Goal: Task Accomplishment & Management: Manage account settings

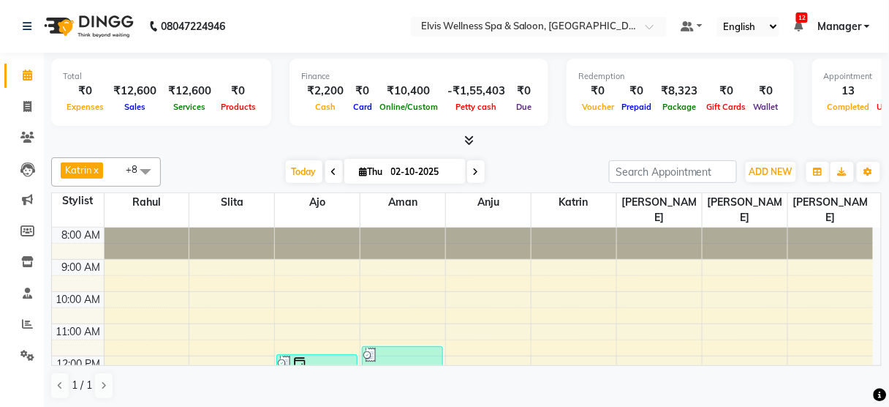
scroll to position [249, 0]
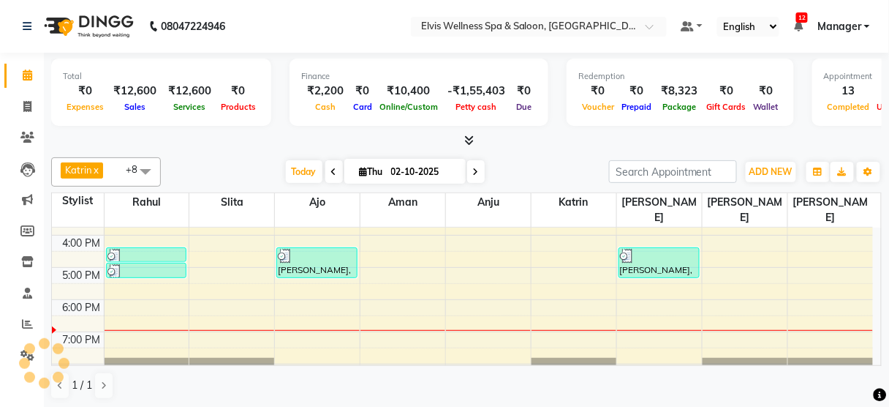
click at [143, 282] on div "8:00 AM 9:00 AM 10:00 AM 11:00 AM 12:00 PM 1:00 PM 2:00 PM 3:00 PM 4:00 PM 5:00…" at bounding box center [462, 203] width 821 height 450
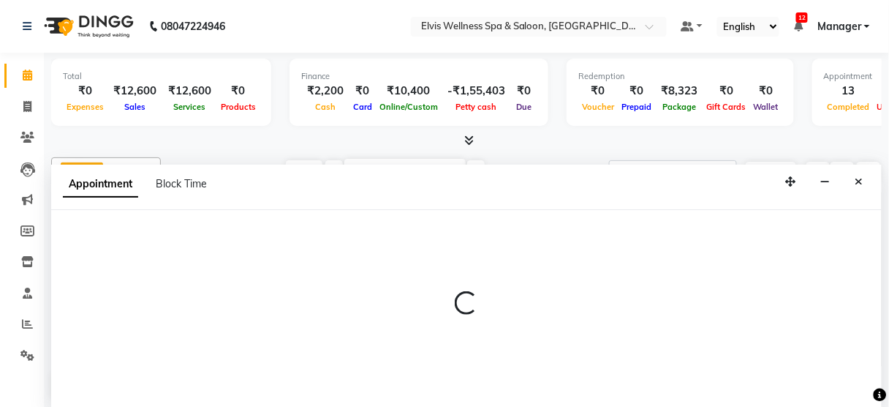
scroll to position [0, 0]
select select "40552"
select select "tentative"
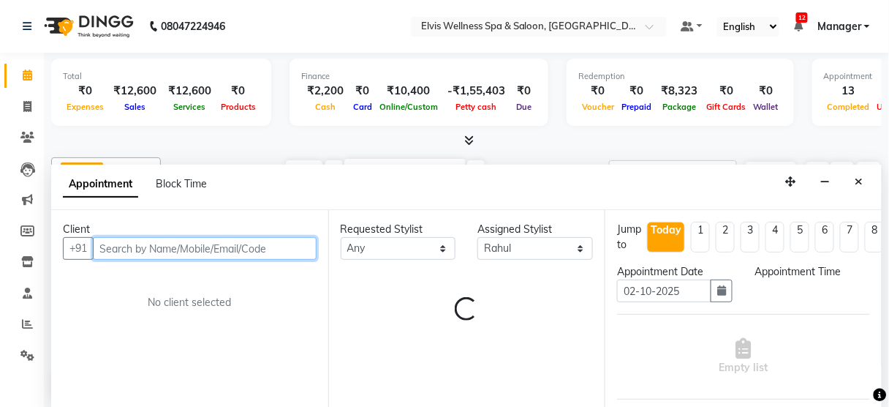
select select "1080"
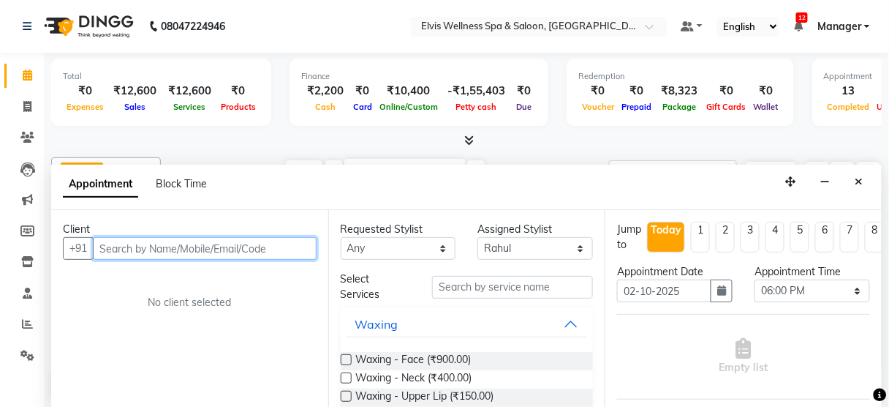
click at [151, 252] on input "text" at bounding box center [205, 248] width 224 height 23
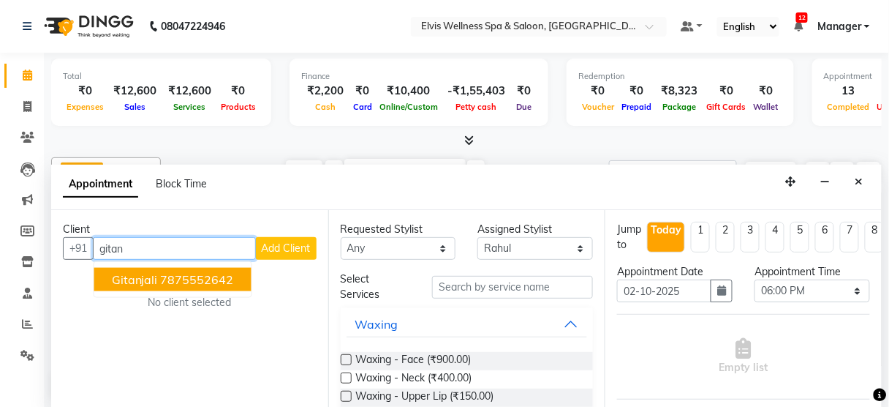
click at [148, 272] on span "Gitanjali" at bounding box center [135, 279] width 46 height 15
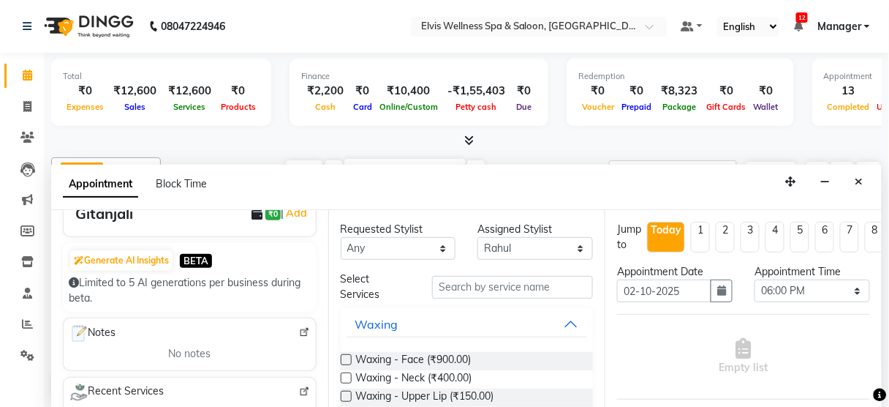
scroll to position [50, 0]
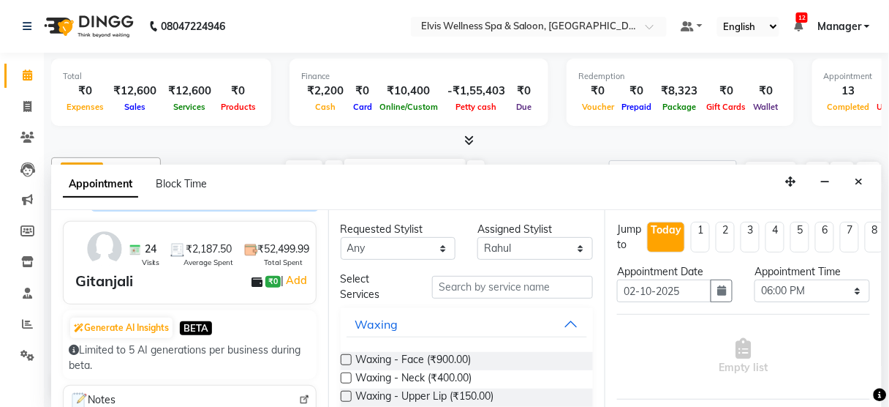
type input "7875552642"
click at [468, 280] on input "text" at bounding box center [512, 287] width 161 height 23
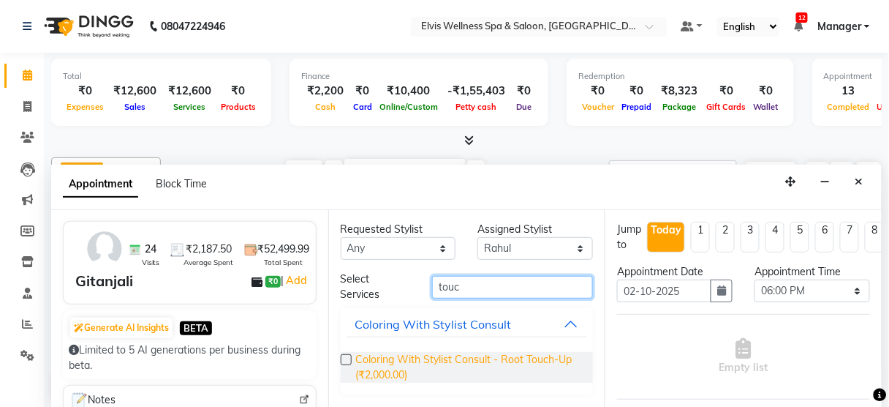
type input "touc"
click at [467, 355] on span "Coloring With Stylist Consult - Root Touch-Up (₹2,000.00)" at bounding box center [469, 367] width 226 height 31
checkbox input "false"
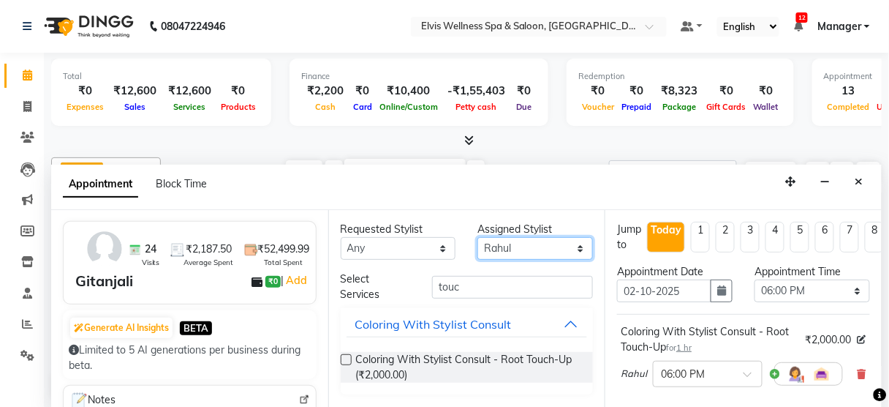
click at [510, 249] on select "Select [PERSON_NAME] [PERSON_NAME] among [PERSON_NAME] staff Bepeto [PERSON_NAM…" at bounding box center [536, 248] width 116 height 23
select select "75902"
click at [478, 237] on select "Select [PERSON_NAME] [PERSON_NAME] among [PERSON_NAME] staff Bepeto [PERSON_NAM…" at bounding box center [536, 248] width 116 height 23
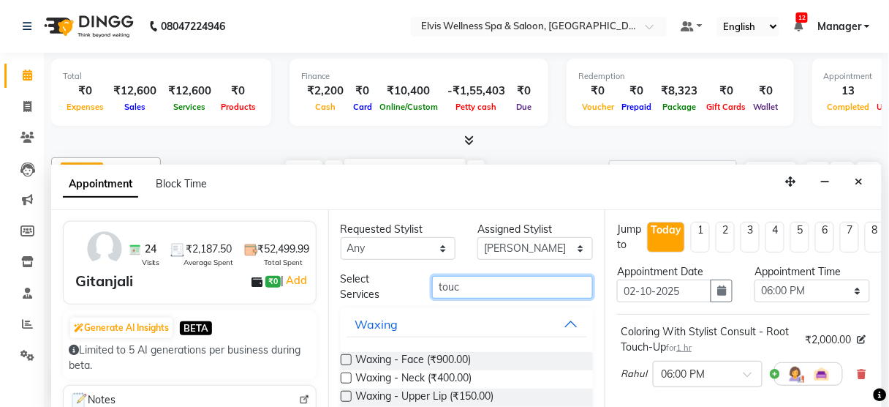
click at [490, 288] on input "touc" at bounding box center [512, 287] width 161 height 23
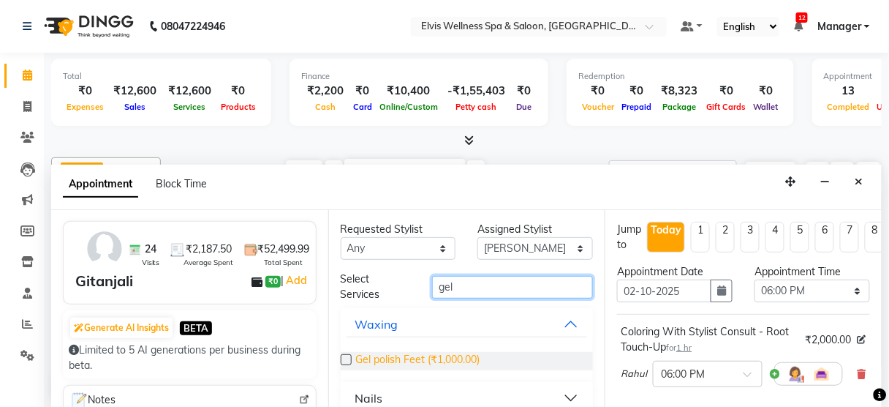
type input "gel"
click at [452, 353] on span "Gel polish Feet (₹1,000.00)" at bounding box center [418, 361] width 124 height 18
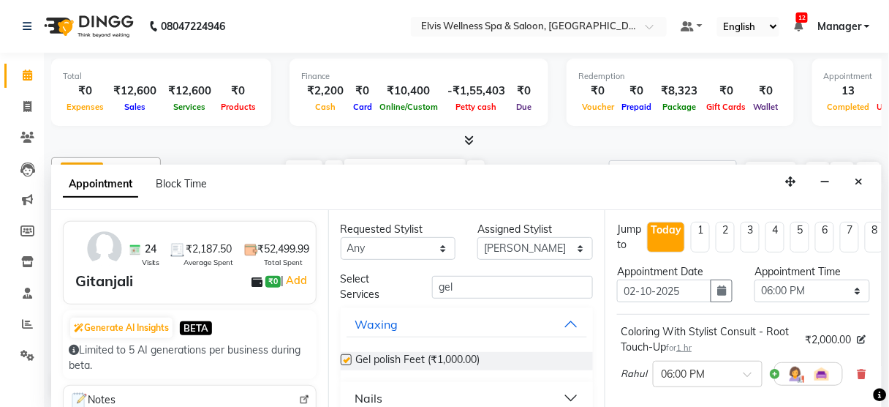
checkbox input "false"
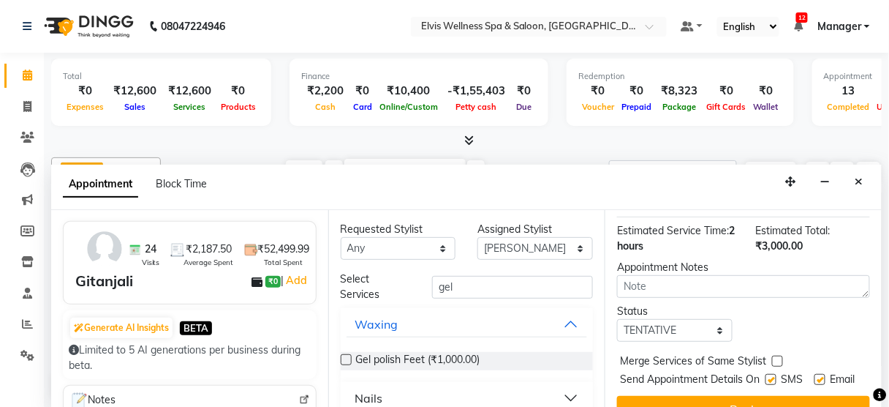
scroll to position [304, 0]
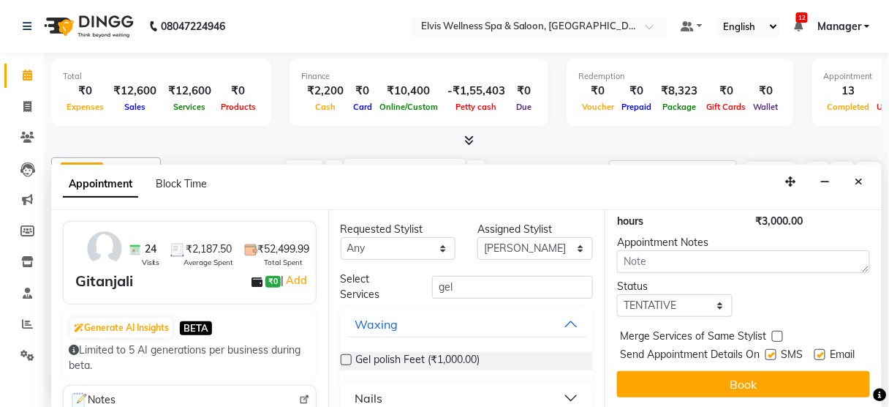
click at [766, 347] on div "SMS" at bounding box center [790, 356] width 49 height 18
click at [766, 349] on label at bounding box center [771, 354] width 11 height 11
click at [766, 351] on input "checkbox" at bounding box center [771, 356] width 10 height 10
checkbox input "false"
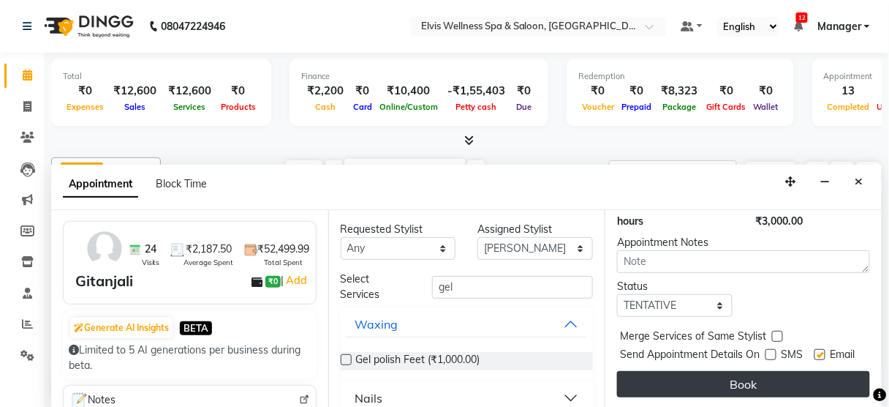
click at [747, 374] on button "Book" at bounding box center [743, 384] width 253 height 26
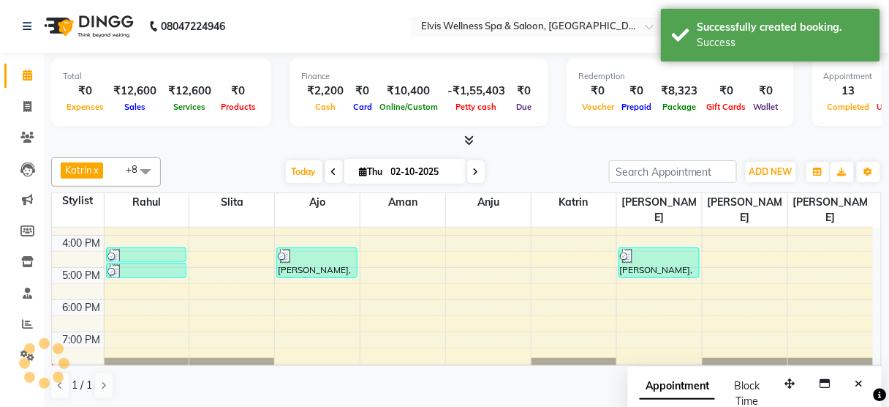
scroll to position [0, 0]
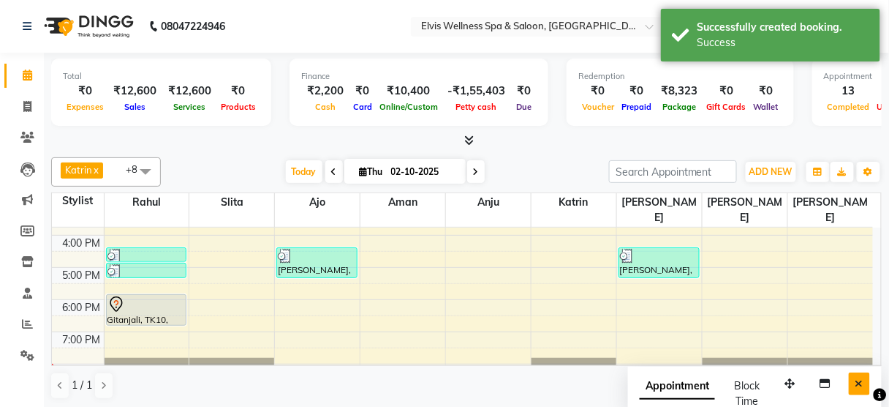
click at [863, 378] on icon "Close" at bounding box center [860, 383] width 8 height 10
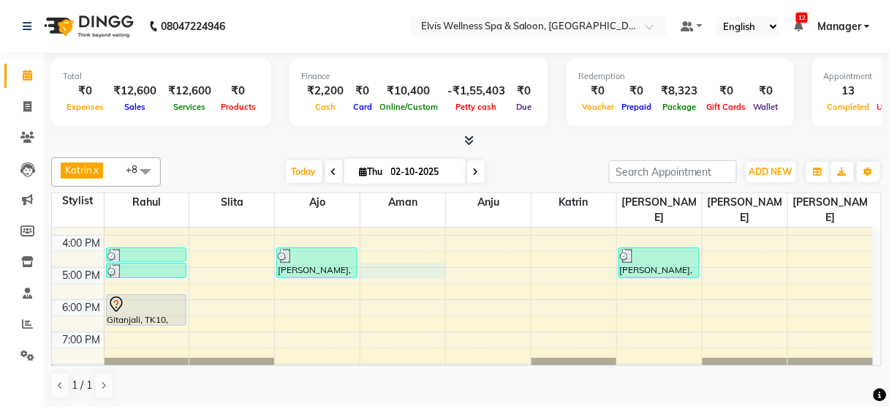
click at [410, 260] on div "8:00 AM 9:00 AM 10:00 AM 11:00 AM 12:00 PM 1:00 PM 2:00 PM 3:00 PM 4:00 PM 5:00…" at bounding box center [462, 203] width 821 height 450
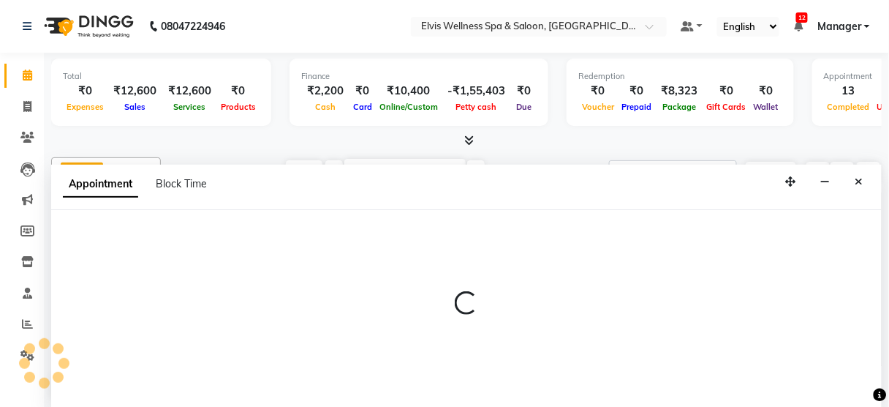
select select "46426"
select select "1020"
select select "tentative"
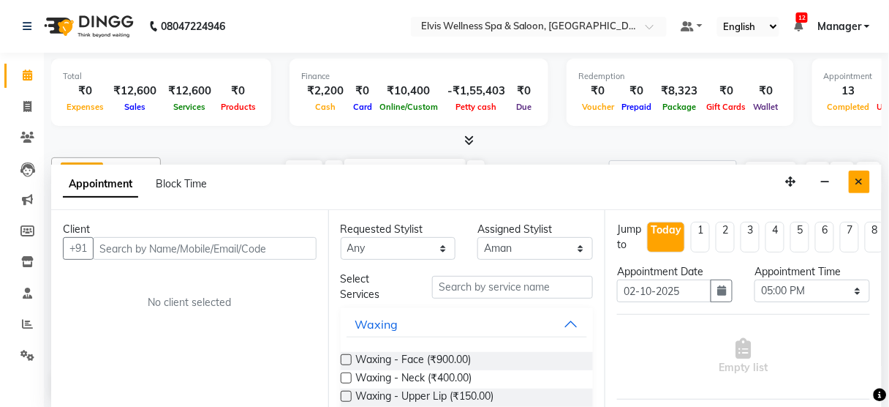
click at [861, 173] on button "Close" at bounding box center [859, 181] width 21 height 23
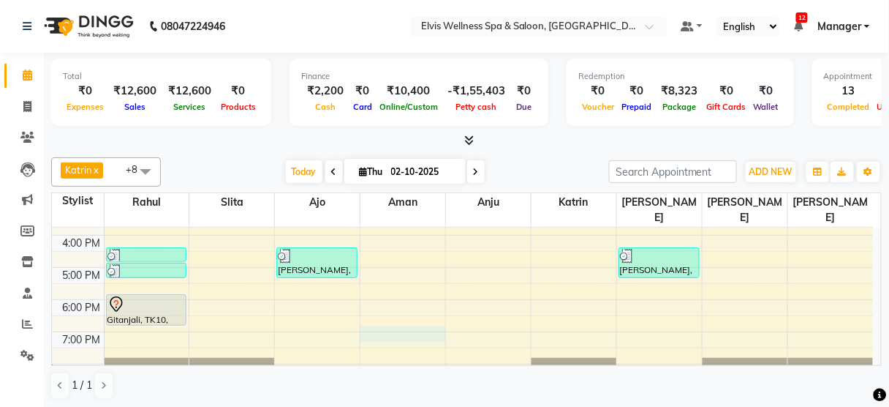
click at [425, 314] on div "8:00 AM 9:00 AM 10:00 AM 11:00 AM 12:00 PM 1:00 PM 2:00 PM 3:00 PM 4:00 PM 5:00…" at bounding box center [462, 203] width 821 height 450
select select "46426"
select select "1140"
select select "tentative"
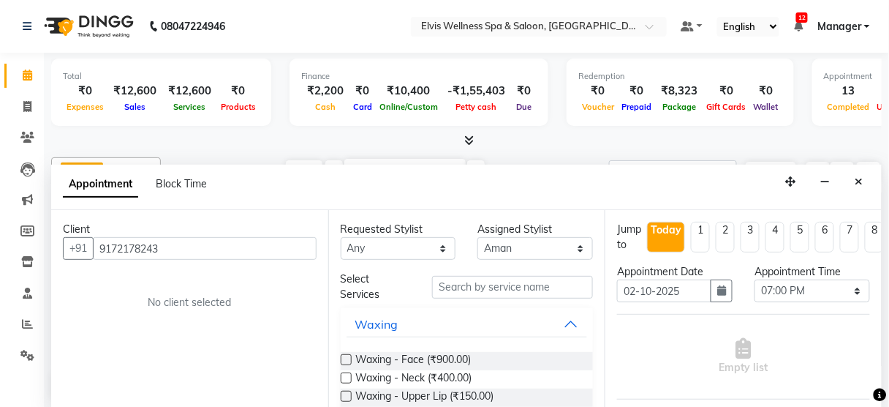
click at [218, 241] on input "9172178243" at bounding box center [205, 248] width 224 height 23
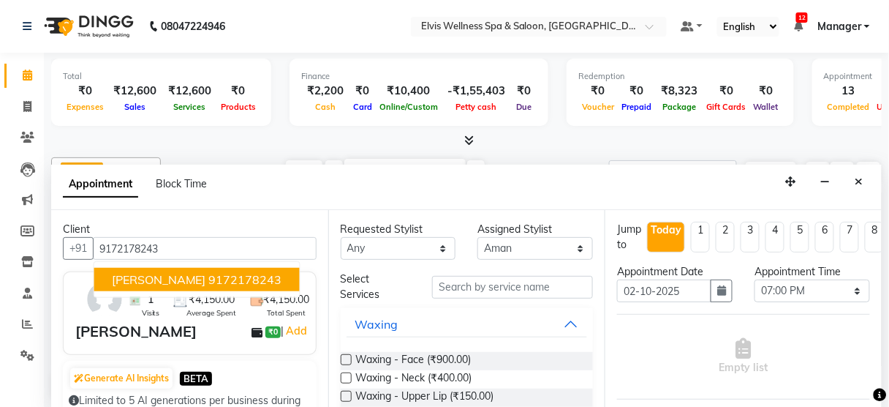
drag, startPoint x: 218, startPoint y: 241, endPoint x: 200, endPoint y: 278, distance: 41.5
click at [200, 260] on div "[PHONE_NUMBER] [PERSON_NAME] 9172178243" at bounding box center [190, 248] width 254 height 23
click at [209, 278] on ngb-highlight "9172178243" at bounding box center [245, 279] width 73 height 15
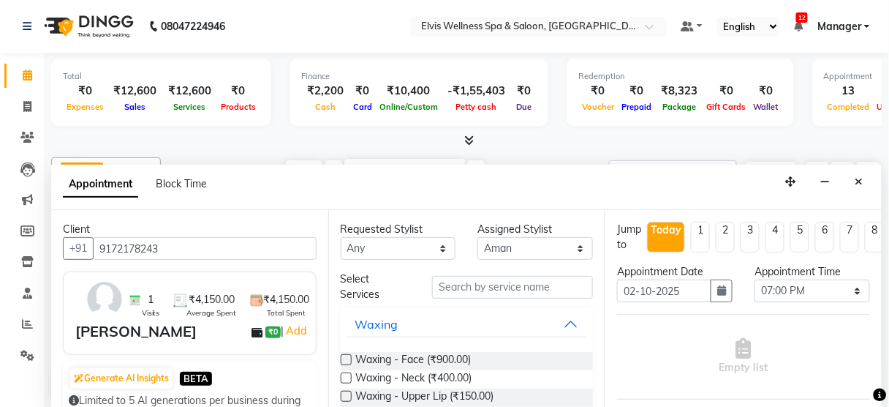
type input "9172178243"
click at [490, 284] on input "text" at bounding box center [512, 287] width 161 height 23
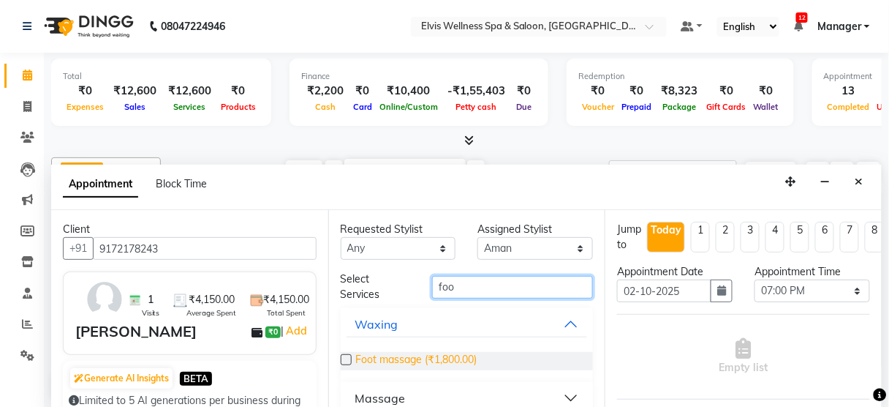
type input "foo"
click at [446, 353] on span "Foot massage (₹1,800.00)" at bounding box center [416, 361] width 121 height 18
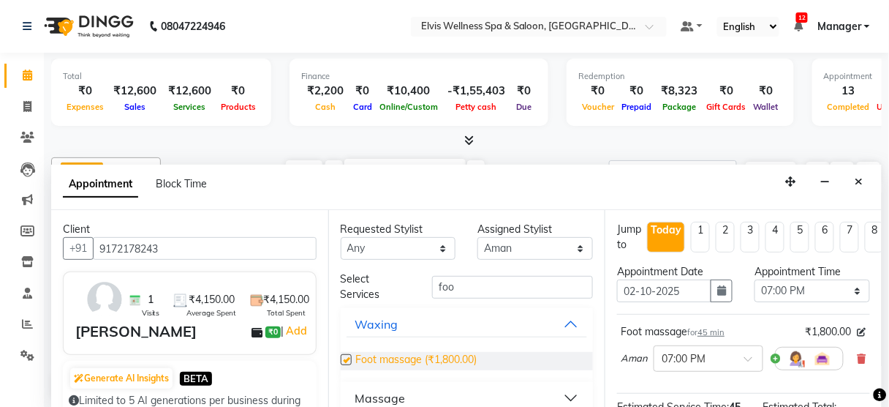
checkbox input "false"
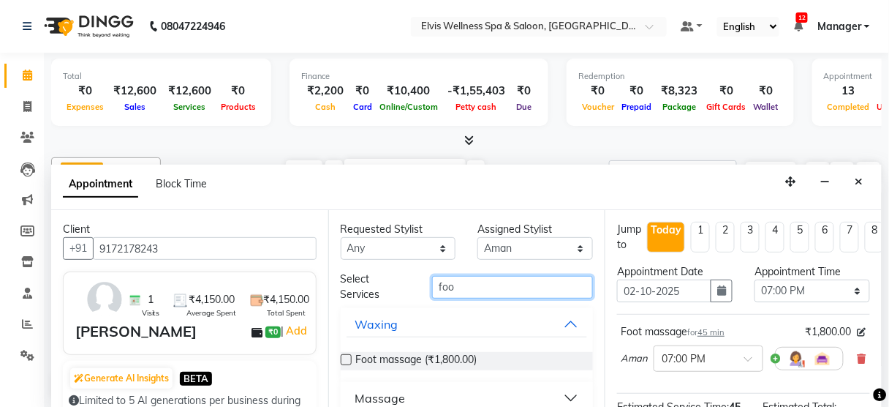
click at [515, 276] on input "foo" at bounding box center [512, 287] width 161 height 23
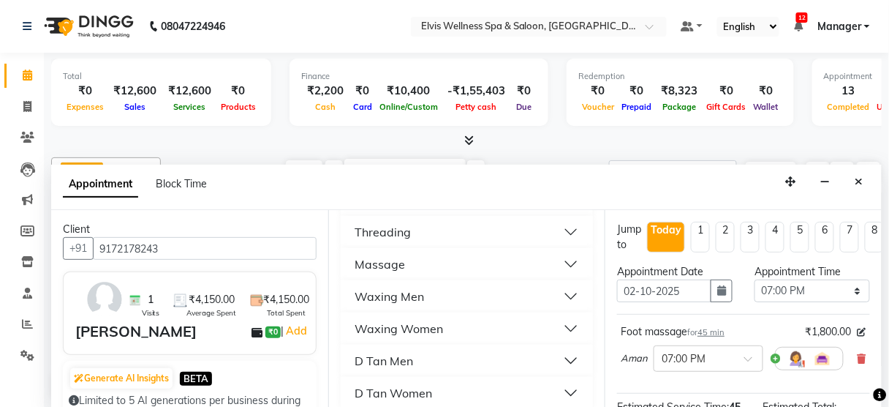
scroll to position [133, 0]
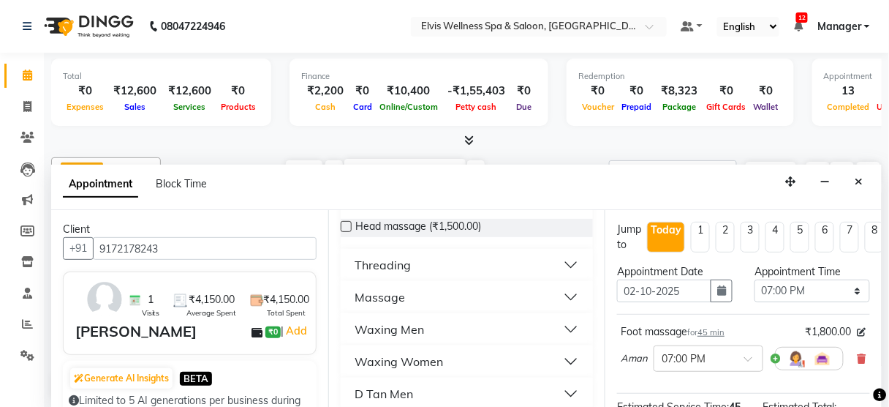
type input "head"
click at [567, 257] on button "Threading" at bounding box center [467, 265] width 241 height 26
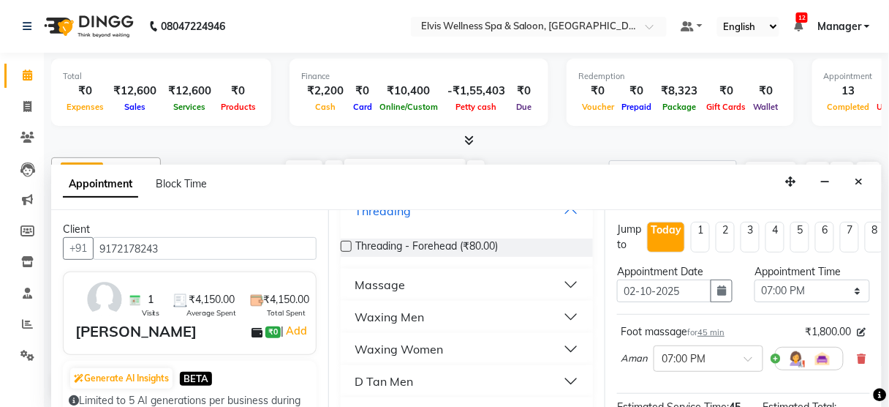
scroll to position [189, 0]
click at [567, 280] on button "Massage" at bounding box center [467, 282] width 241 height 26
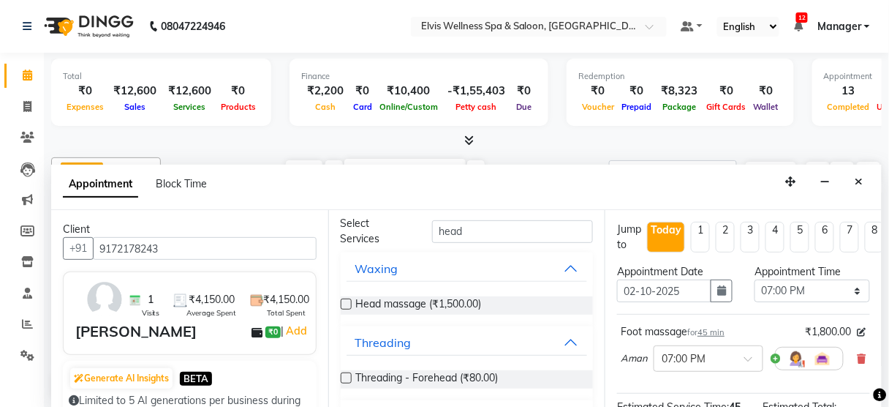
scroll to position [47, 0]
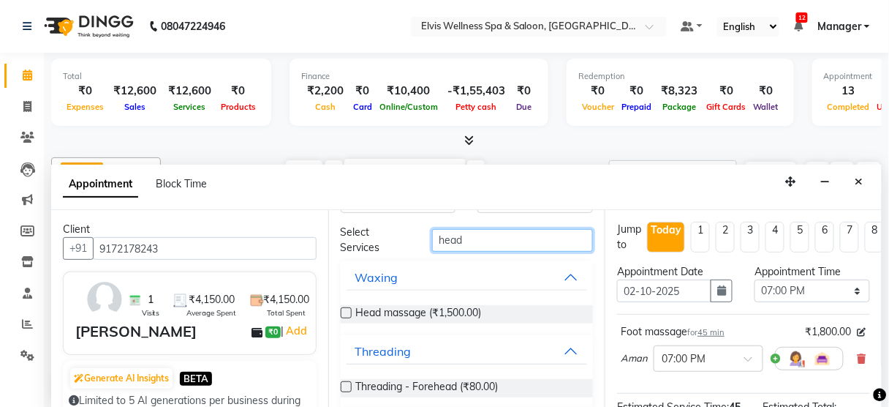
click at [492, 248] on input "head" at bounding box center [512, 240] width 161 height 23
type input "h"
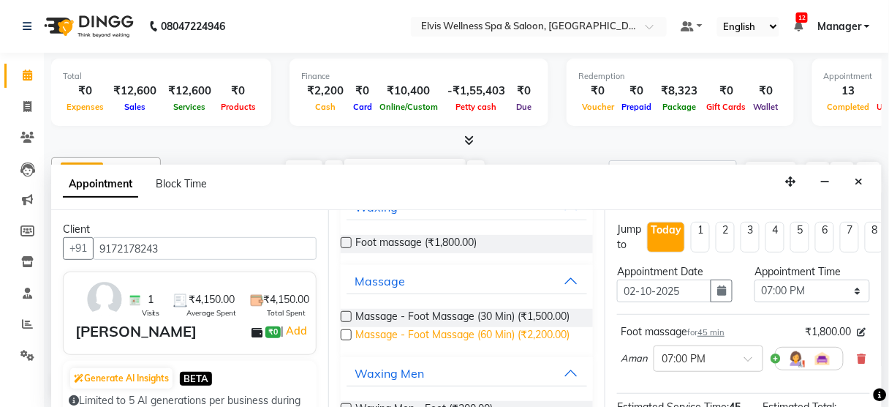
scroll to position [117, 0]
type input "foot"
click at [512, 335] on span "Massage - Foot Massage (60 Min) (₹2,200.00)" at bounding box center [463, 336] width 214 height 18
checkbox input "false"
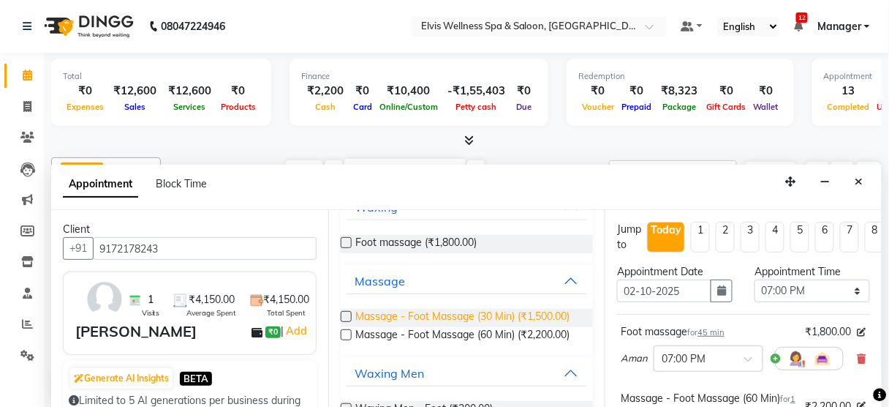
click at [507, 314] on span "Massage - Foot Massage (30 Min) (₹1,500.00)" at bounding box center [463, 318] width 214 height 18
checkbox input "false"
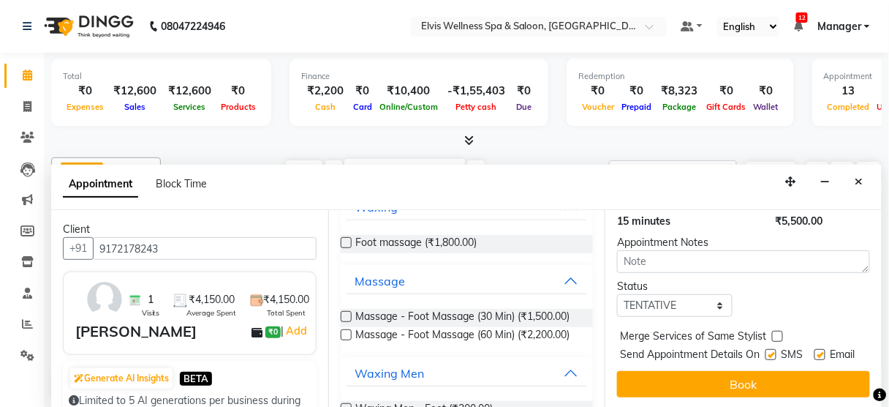
click at [766, 349] on label at bounding box center [771, 354] width 11 height 11
click at [766, 351] on input "checkbox" at bounding box center [771, 356] width 10 height 10
checkbox input "false"
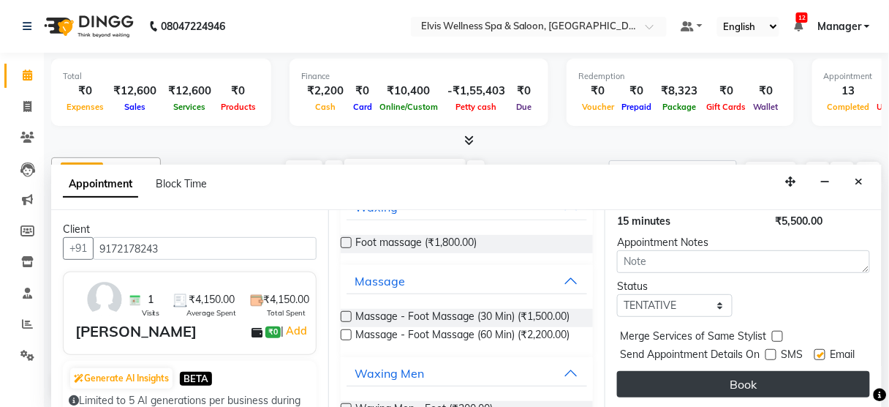
click at [758, 371] on button "Book" at bounding box center [743, 384] width 253 height 26
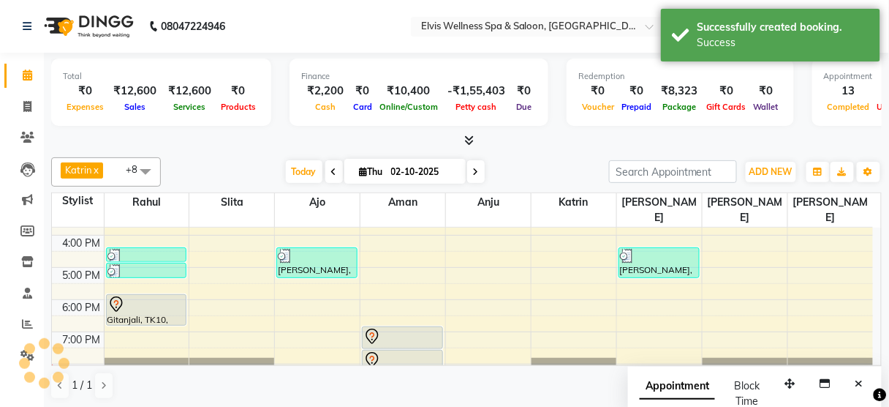
scroll to position [0, 0]
click at [855, 380] on button "Close" at bounding box center [859, 383] width 21 height 23
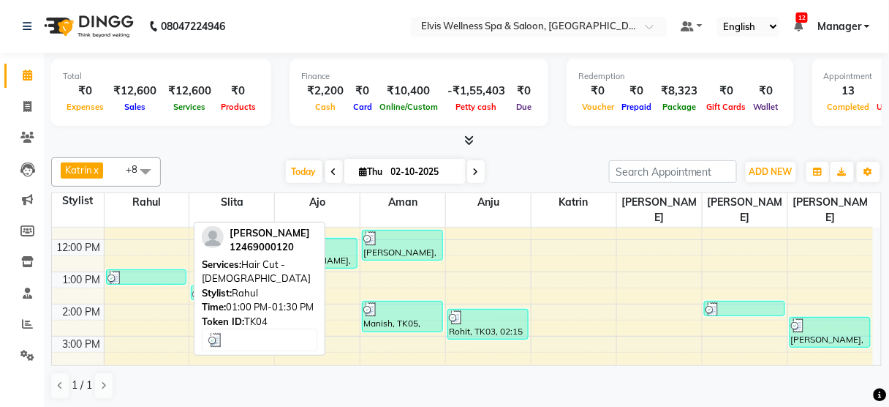
scroll to position [289, 0]
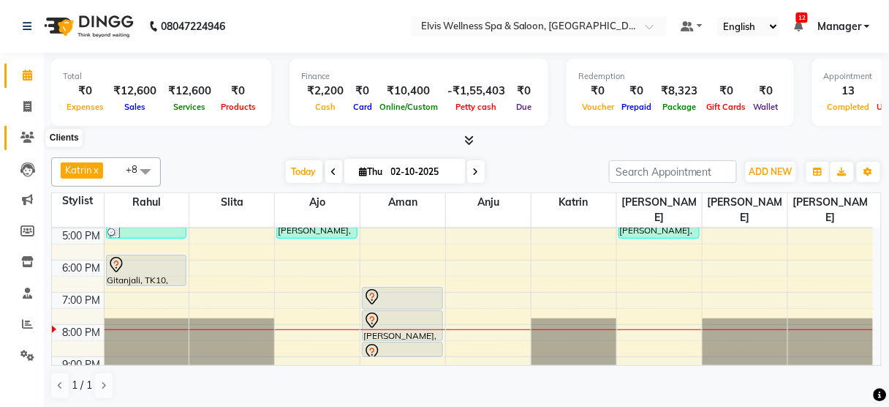
click at [24, 140] on icon at bounding box center [27, 137] width 14 height 11
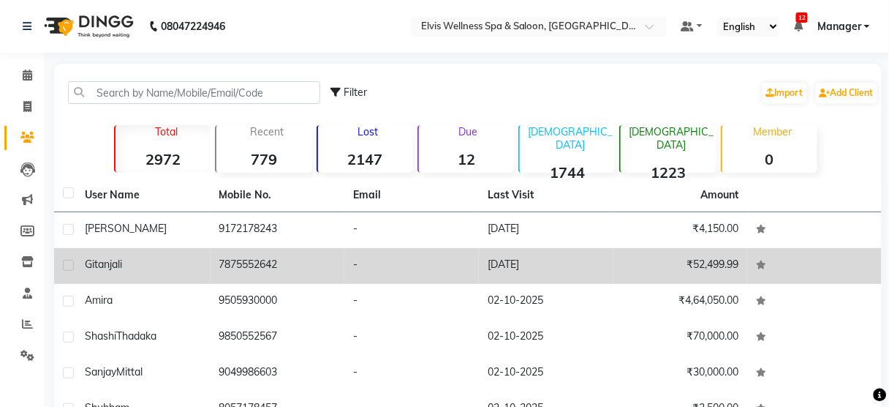
click at [206, 279] on td "Gitanjali" at bounding box center [143, 266] width 135 height 36
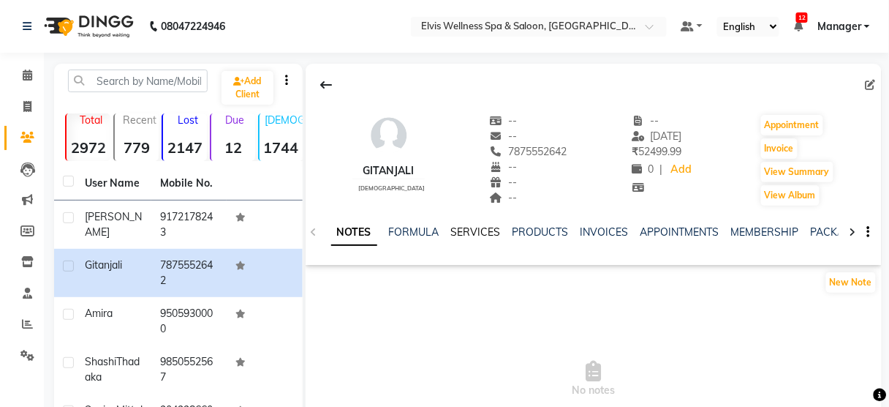
click at [490, 233] on link "SERVICES" at bounding box center [476, 231] width 50 height 13
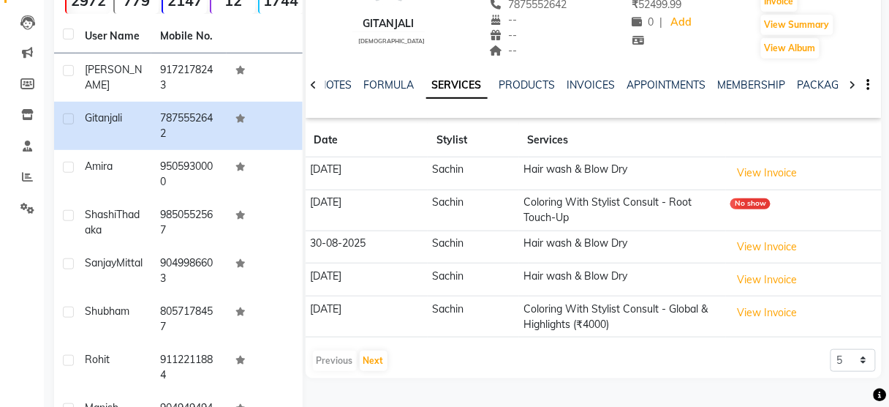
scroll to position [157, 0]
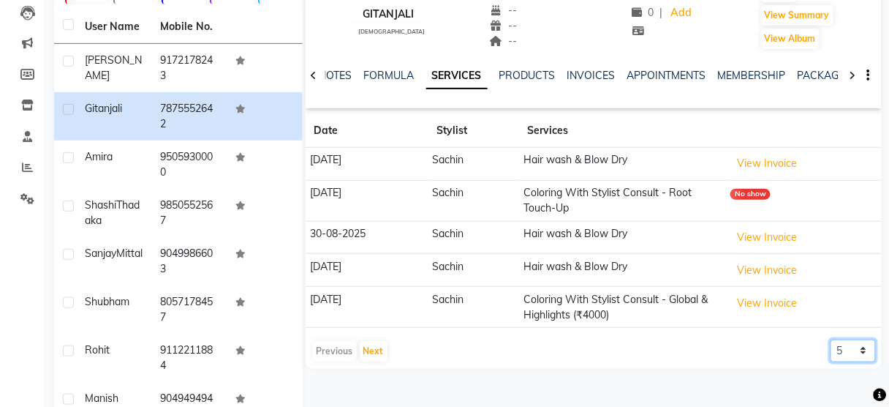
click at [849, 349] on select "5 10 50 100 500" at bounding box center [853, 350] width 45 height 23
select select "50"
click at [831, 339] on select "5 10 50 100 500" at bounding box center [853, 350] width 45 height 23
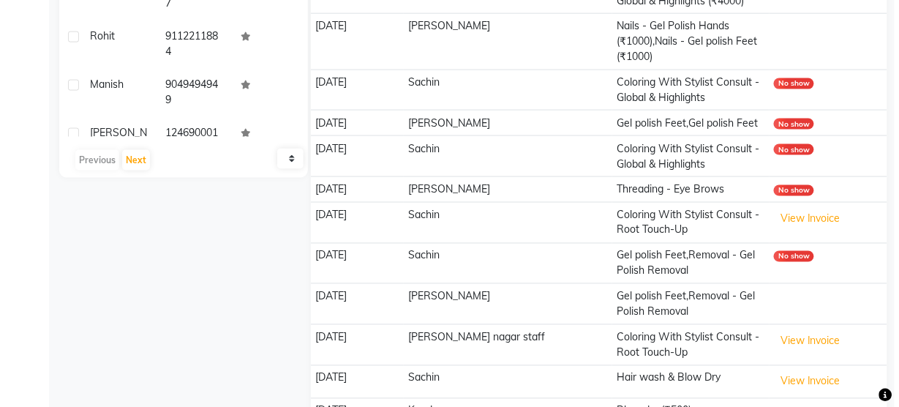
scroll to position [472, 0]
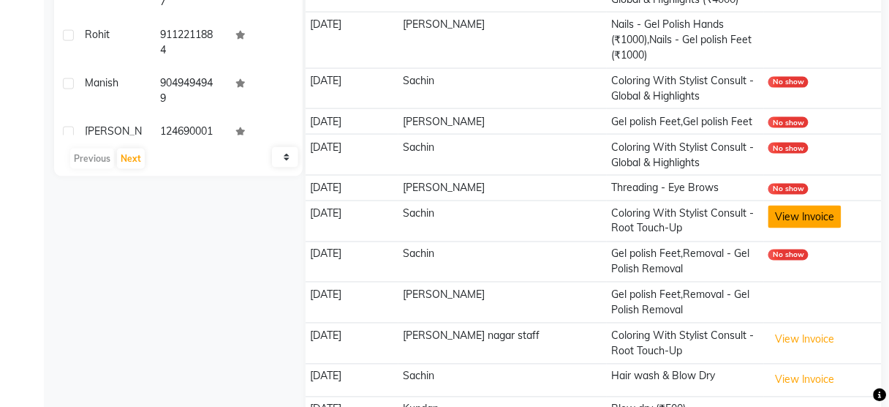
click at [788, 211] on button "View Invoice" at bounding box center [805, 217] width 73 height 23
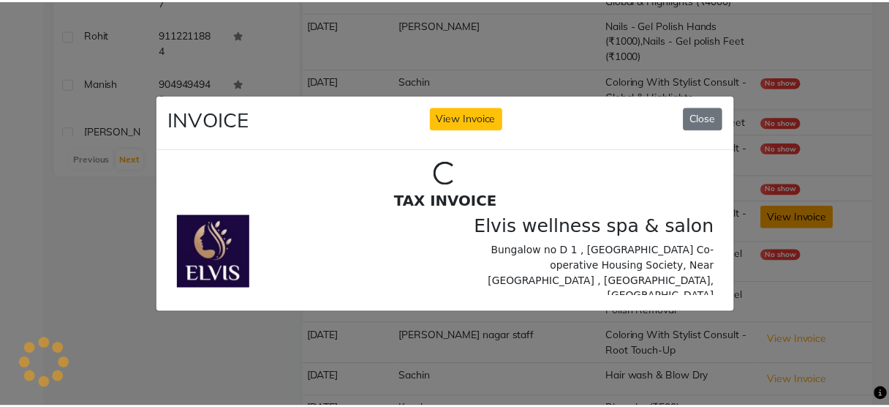
scroll to position [0, 0]
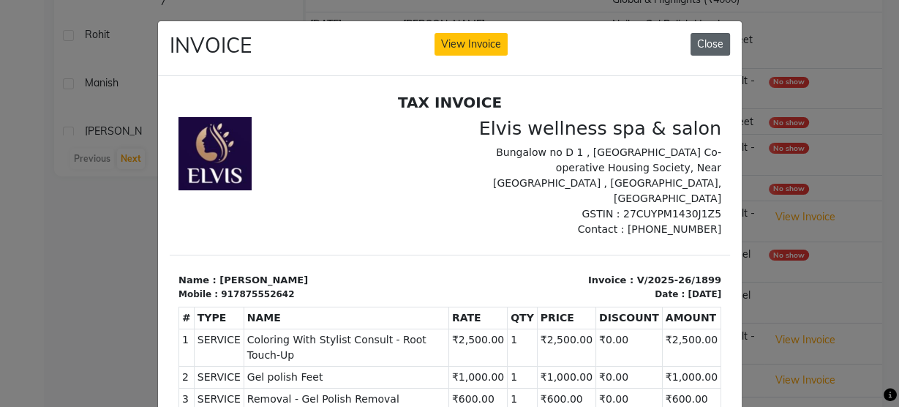
click at [700, 42] on button "Close" at bounding box center [709, 44] width 39 height 23
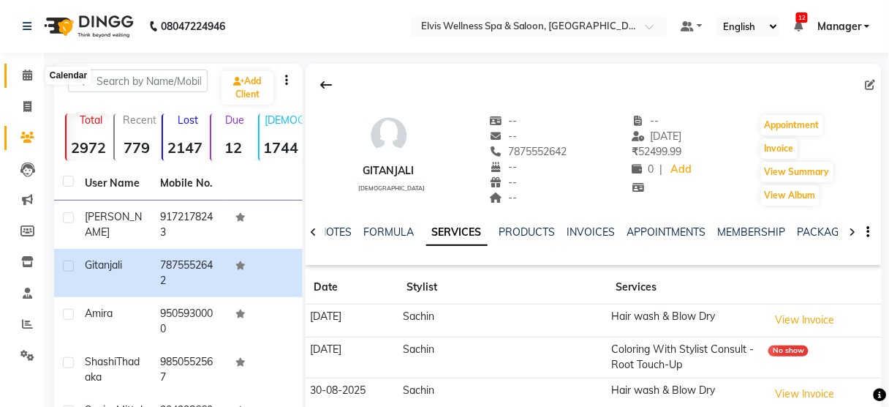
click at [23, 79] on icon at bounding box center [28, 74] width 10 height 11
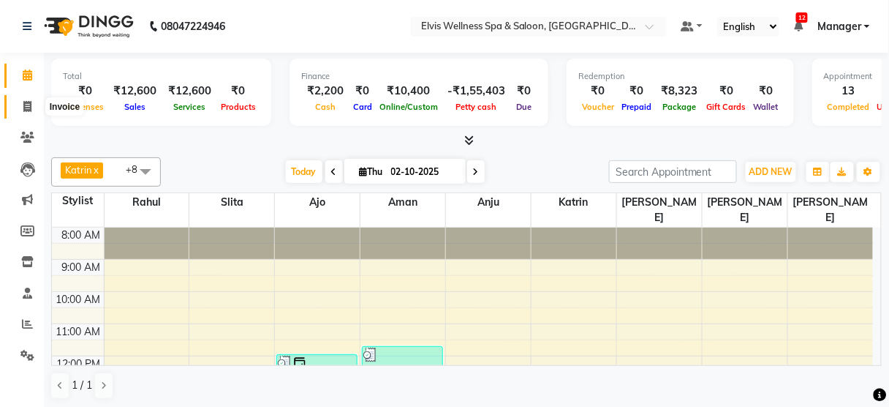
click at [26, 101] on icon at bounding box center [27, 106] width 8 height 11
select select "5733"
select select "service"
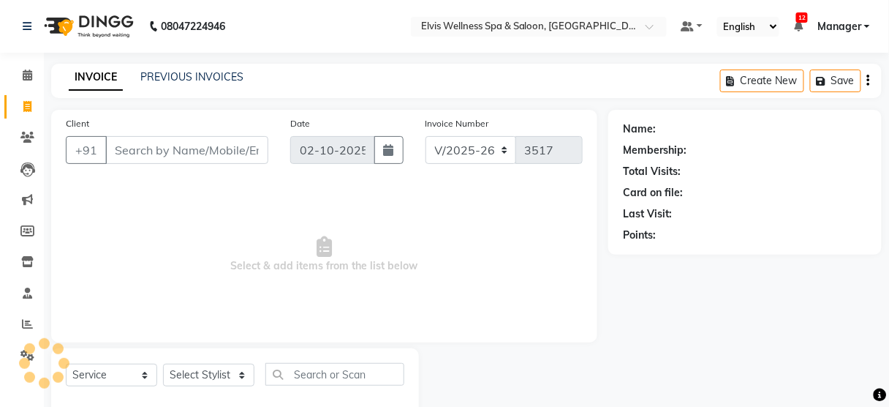
click at [146, 152] on input "Client" at bounding box center [186, 150] width 163 height 28
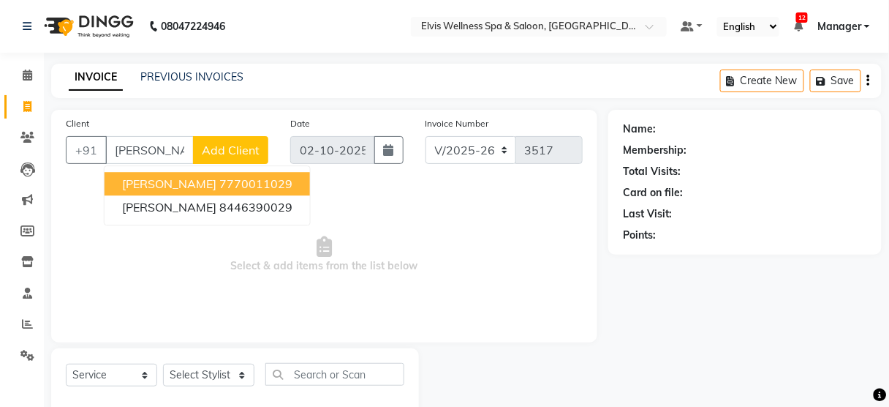
type input "[PERSON_NAME]"
click at [233, 149] on span "Add Client" at bounding box center [231, 150] width 58 height 15
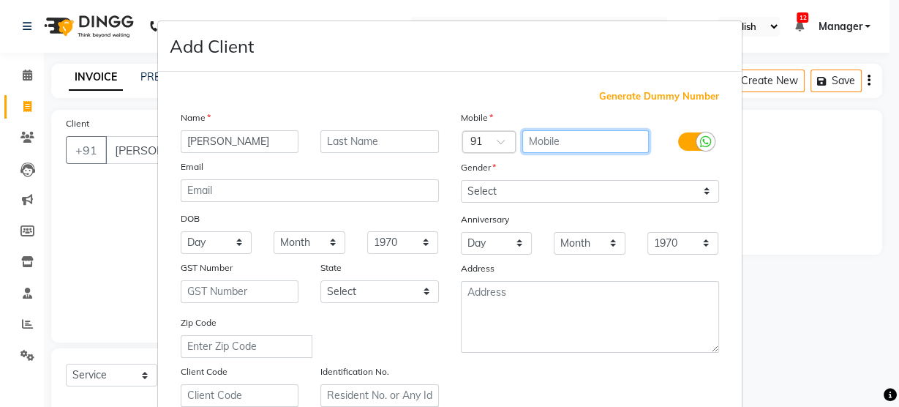
click at [560, 148] on input "text" at bounding box center [585, 141] width 127 height 23
type input "9881259326"
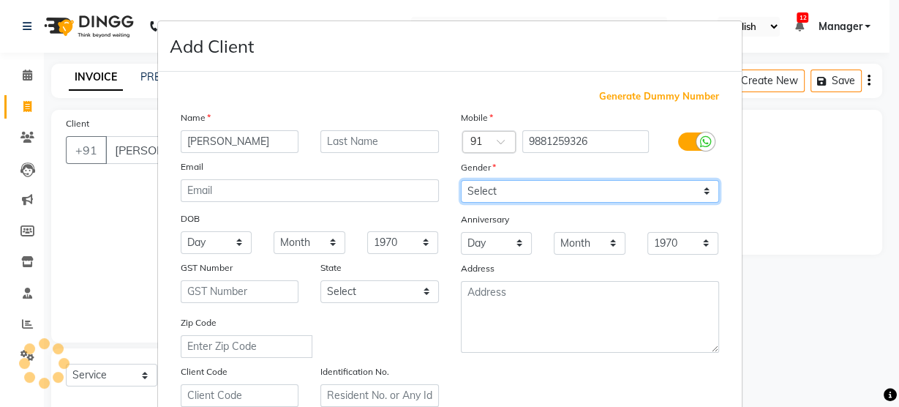
click at [560, 186] on select "Select [DEMOGRAPHIC_DATA] [DEMOGRAPHIC_DATA] Other Prefer Not To Say" at bounding box center [590, 191] width 258 height 23
select select "[DEMOGRAPHIC_DATA]"
click at [461, 180] on select "Select [DEMOGRAPHIC_DATA] [DEMOGRAPHIC_DATA] Other Prefer Not To Say" at bounding box center [590, 191] width 258 height 23
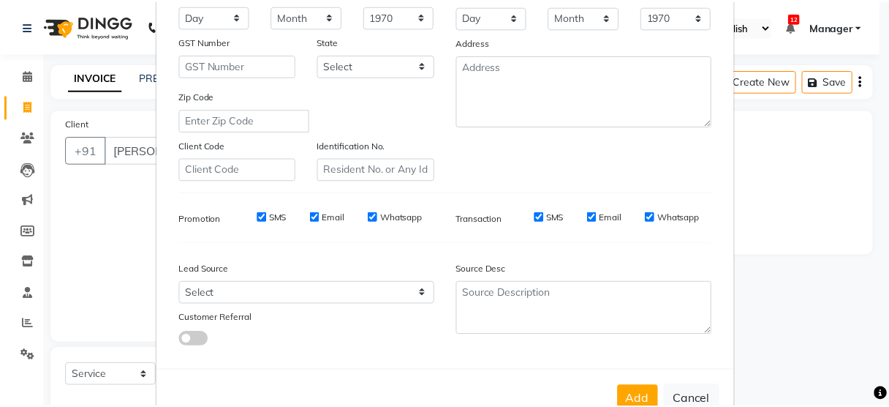
scroll to position [265, 0]
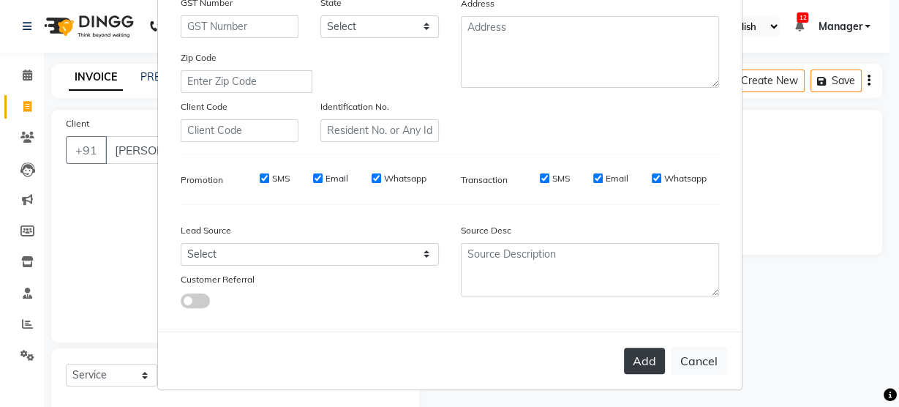
click at [635, 351] on button "Add" at bounding box center [644, 360] width 41 height 26
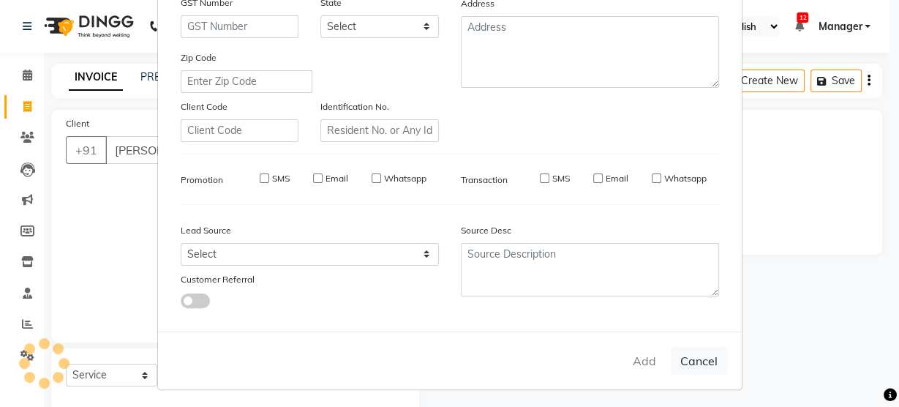
type input "9881259326"
select select
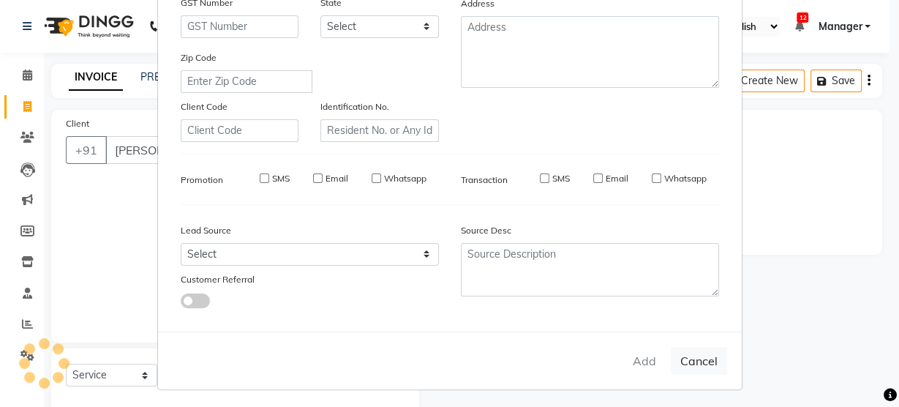
select select
checkbox input "false"
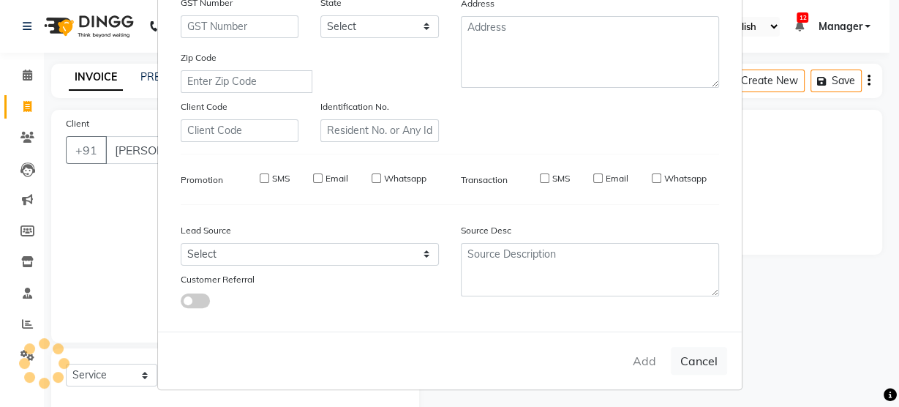
checkbox input "false"
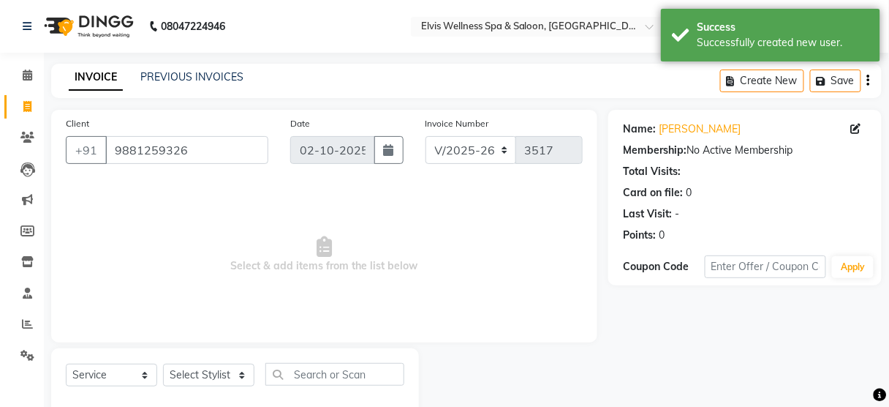
scroll to position [32, 0]
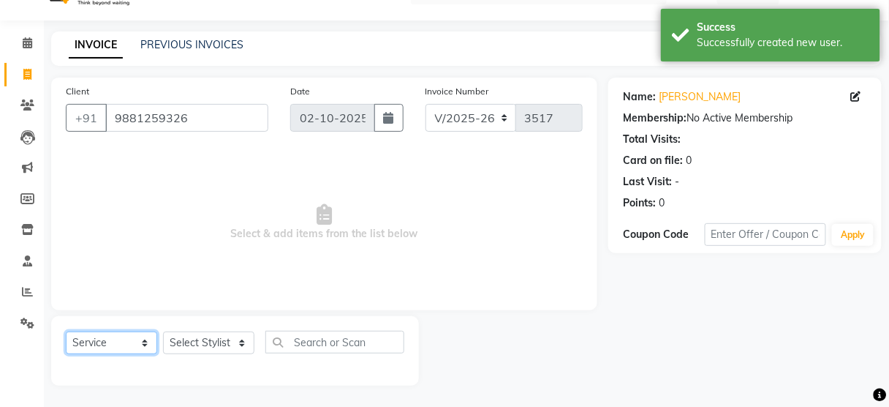
click at [113, 340] on select "Select Service Product Membership Package Voucher Prepaid Gift Card" at bounding box center [111, 342] width 91 height 23
select select "G"
click at [66, 331] on select "Select Service Product Membership Package Voucher Prepaid Gift Card" at bounding box center [111, 342] width 91 height 23
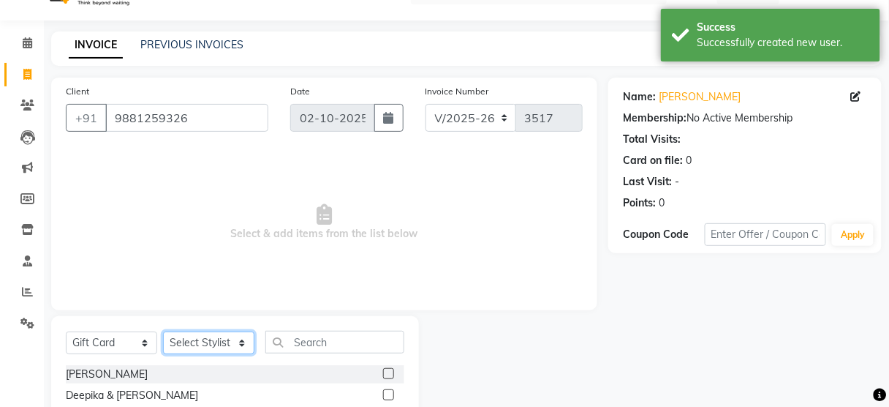
click at [234, 345] on select "Select Stylist [PERSON_NAME] [PERSON_NAME] among [PERSON_NAME] staff Bepeto [PE…" at bounding box center [208, 342] width 91 height 23
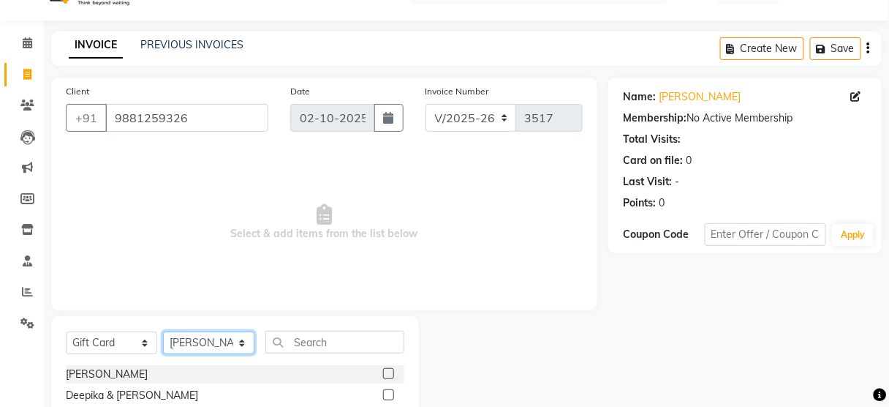
click at [163, 331] on select "Select Stylist [PERSON_NAME] [PERSON_NAME] among [PERSON_NAME] staff Bepeto [PE…" at bounding box center [208, 342] width 91 height 23
click at [216, 339] on select "Select Stylist [PERSON_NAME] [PERSON_NAME] among [PERSON_NAME] staff Bepeto [PE…" at bounding box center [208, 342] width 91 height 23
select select "39928"
click at [163, 331] on select "Select Stylist [PERSON_NAME] [PERSON_NAME] among [PERSON_NAME] staff Bepeto [PE…" at bounding box center [208, 342] width 91 height 23
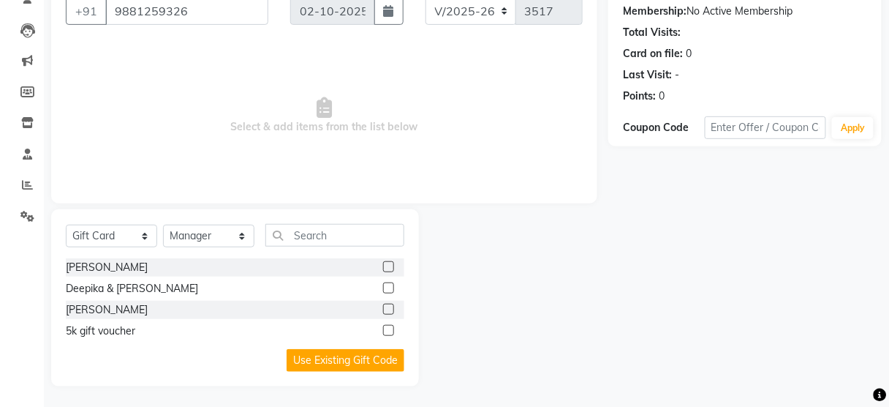
click at [391, 264] on label at bounding box center [388, 266] width 11 height 11
click at [391, 264] on input "checkbox" at bounding box center [388, 268] width 10 height 10
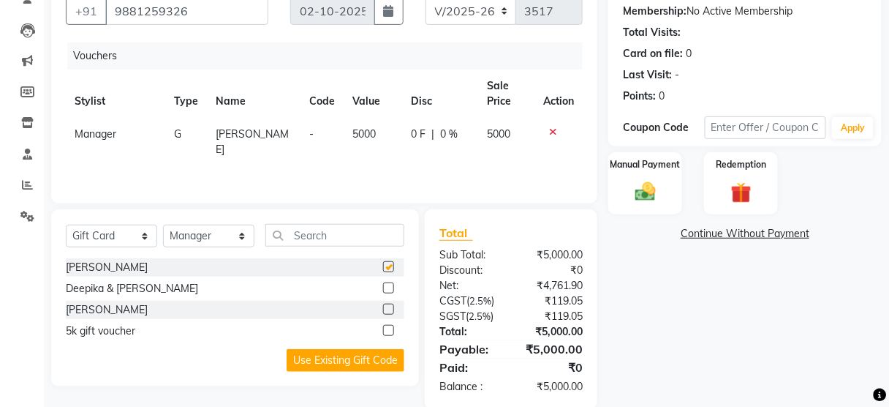
checkbox input "false"
click at [551, 131] on icon at bounding box center [553, 132] width 8 height 10
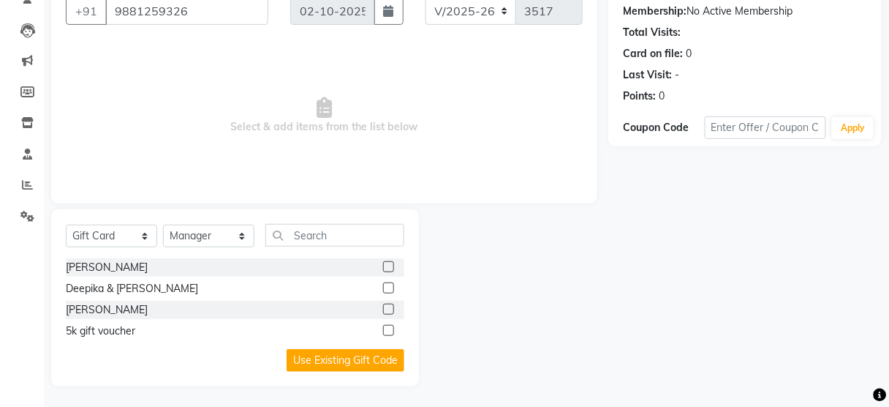
click at [390, 280] on div at bounding box center [393, 288] width 21 height 18
drag, startPoint x: 388, startPoint y: 293, endPoint x: 388, endPoint y: 285, distance: 8.0
click at [388, 285] on div at bounding box center [388, 289] width 10 height 15
click at [388, 285] on label at bounding box center [388, 287] width 11 height 11
click at [388, 285] on input "checkbox" at bounding box center [388, 289] width 10 height 10
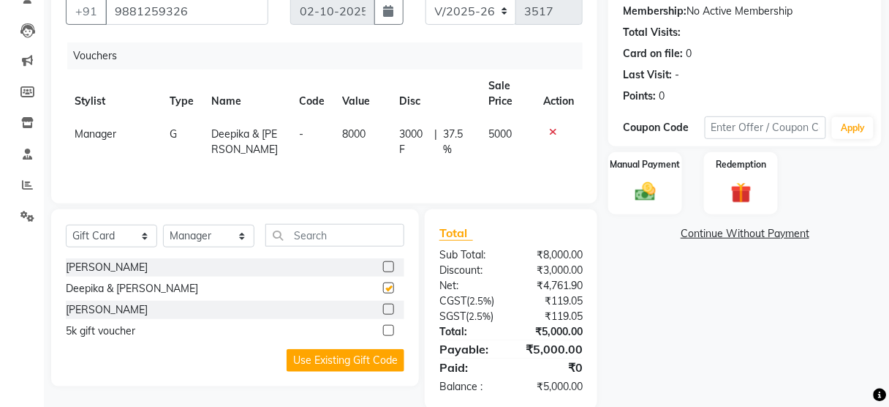
checkbox input "false"
click at [552, 132] on icon at bounding box center [553, 132] width 8 height 10
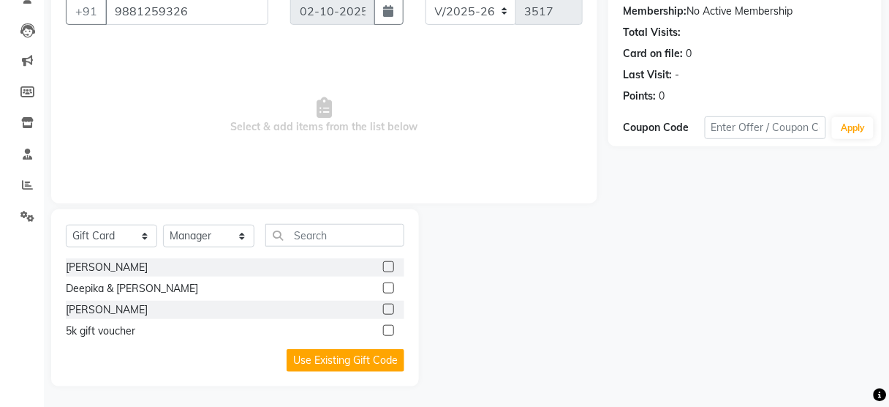
click at [388, 314] on div at bounding box center [388, 311] width 10 height 15
click at [388, 309] on label at bounding box center [388, 309] width 11 height 11
click at [388, 309] on input "checkbox" at bounding box center [388, 310] width 10 height 10
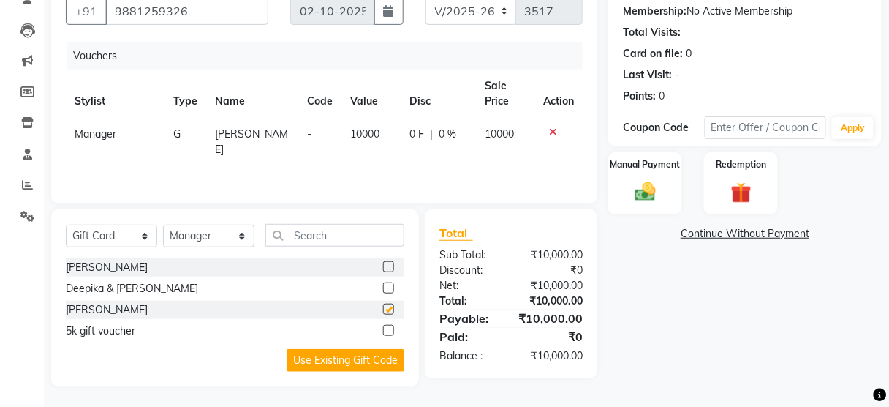
checkbox input "false"
click at [551, 128] on icon at bounding box center [553, 132] width 8 height 10
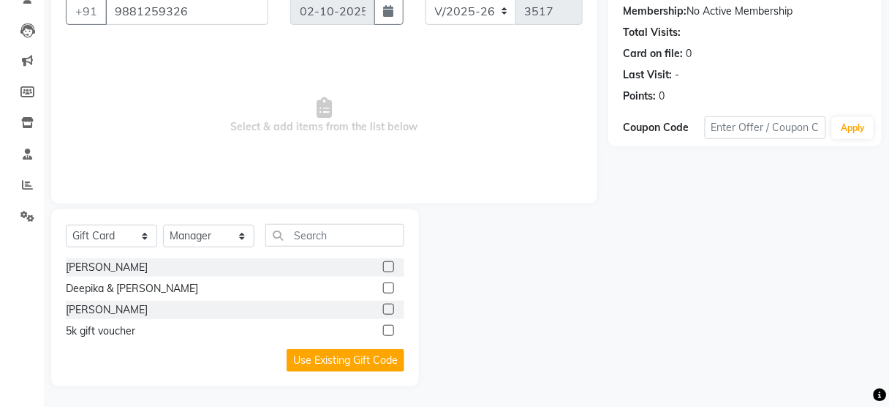
click at [388, 331] on label at bounding box center [388, 330] width 11 height 11
click at [388, 331] on input "checkbox" at bounding box center [388, 331] width 10 height 10
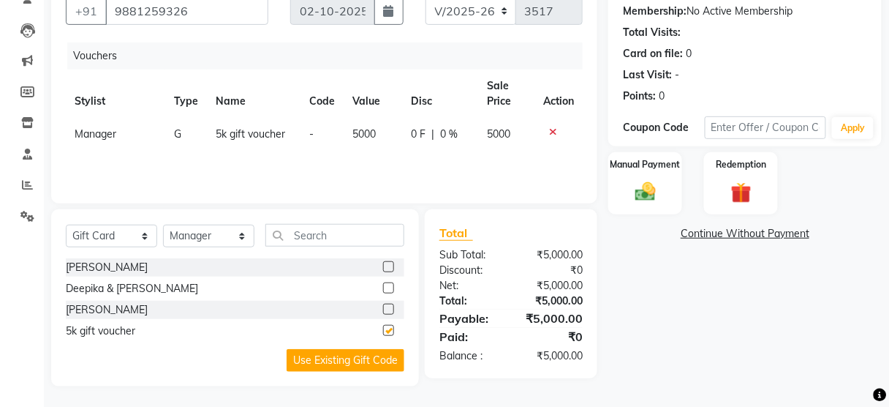
checkbox input "false"
click at [413, 138] on span "0 F" at bounding box center [418, 134] width 15 height 15
select select "39928"
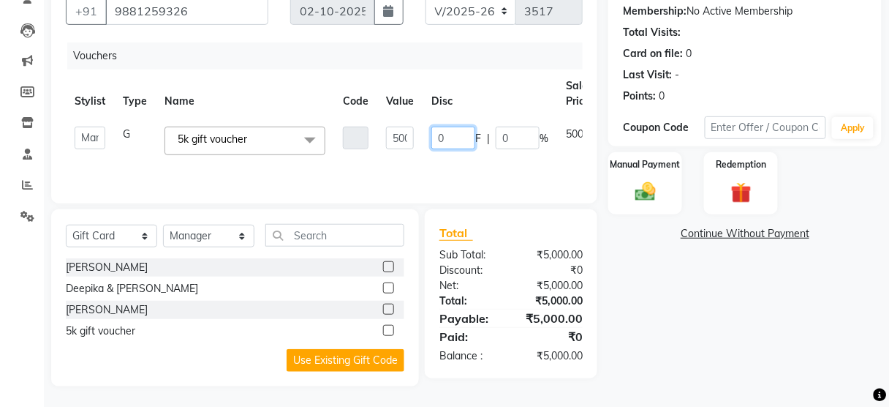
click at [432, 140] on input "0" at bounding box center [454, 138] width 44 height 23
type input "3000"
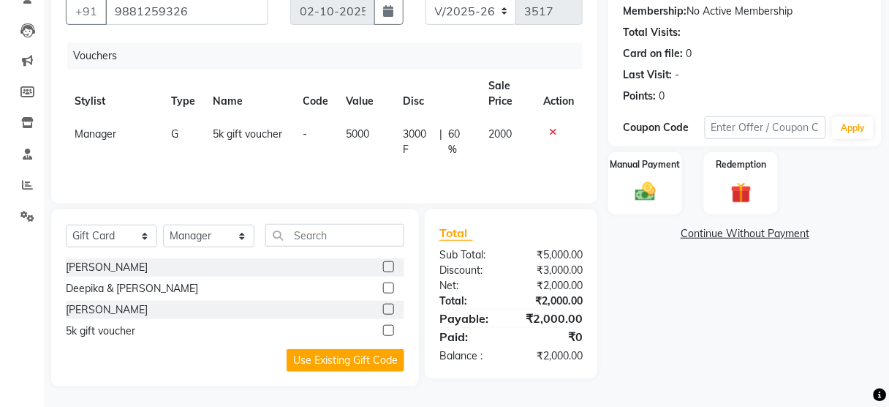
click at [435, 167] on div "Vouchers Stylist Type Name Code Value Disc Sale Price Action Manager G 5k gift …" at bounding box center [324, 115] width 517 height 146
click at [656, 173] on div "Manual Payment" at bounding box center [645, 183] width 77 height 64
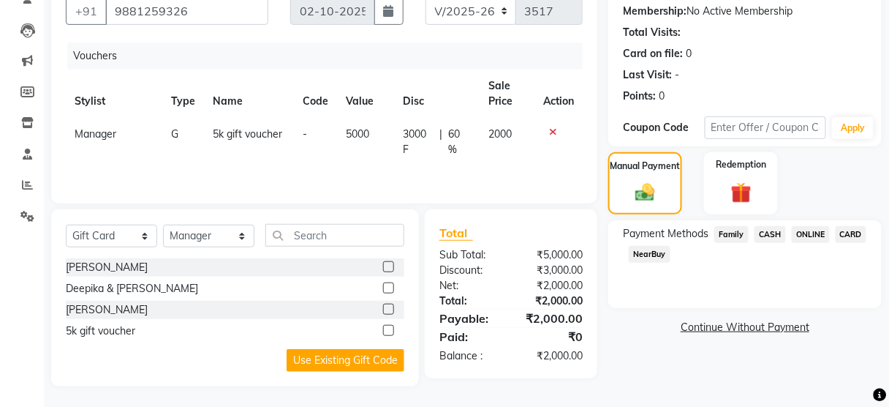
click at [807, 236] on span "ONLINE" at bounding box center [811, 234] width 38 height 17
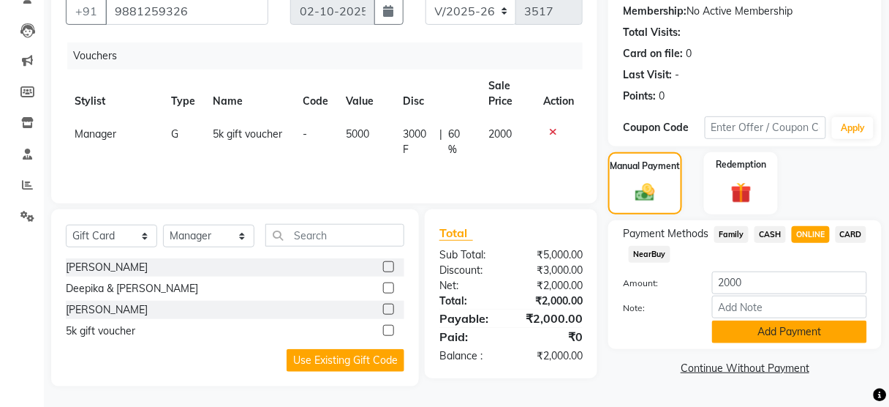
click at [774, 325] on button "Add Payment" at bounding box center [789, 331] width 155 height 23
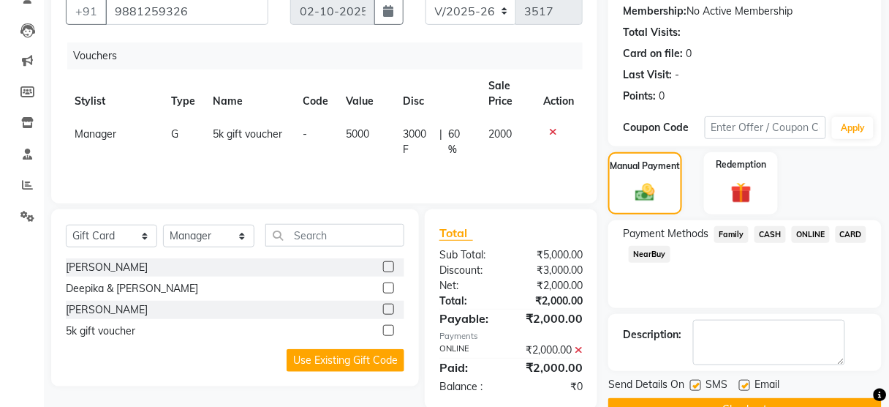
scroll to position [176, 0]
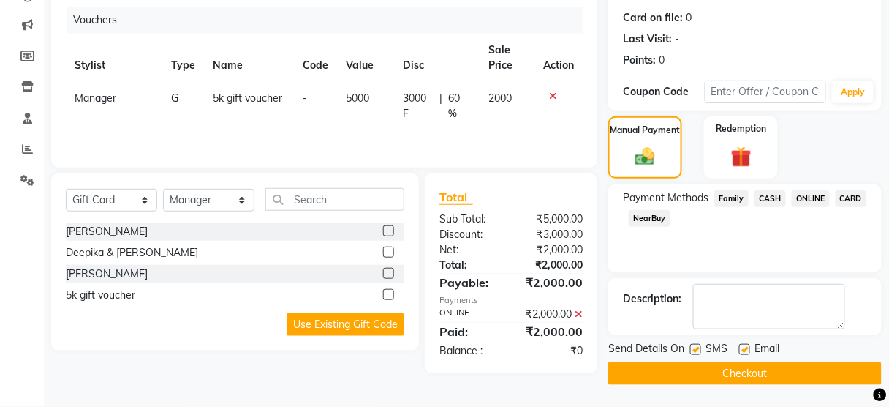
click at [696, 344] on label at bounding box center [695, 349] width 11 height 11
click at [696, 345] on input "checkbox" at bounding box center [695, 350] width 10 height 10
checkbox input "false"
click at [701, 372] on button "Checkout" at bounding box center [746, 373] width 274 height 23
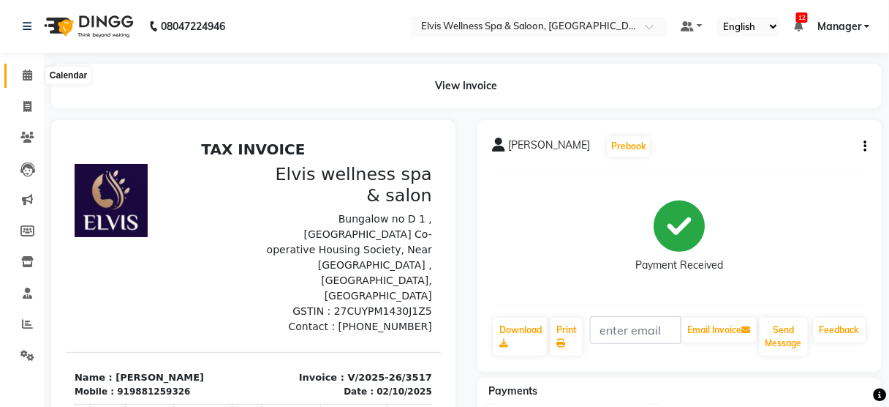
click at [26, 73] on icon at bounding box center [28, 74] width 10 height 11
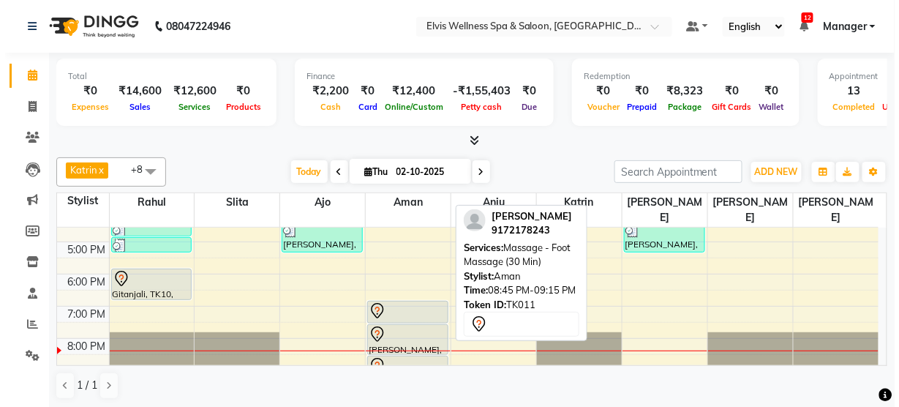
scroll to position [276, 0]
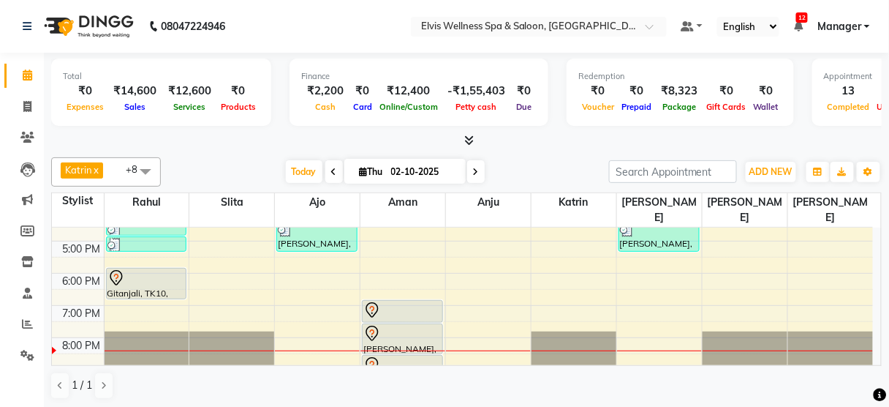
click at [216, 146] on div at bounding box center [466, 140] width 831 height 15
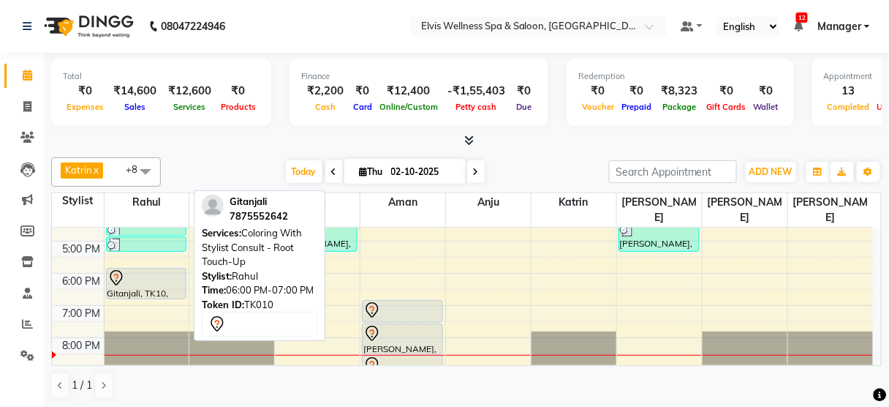
click at [168, 269] on div at bounding box center [147, 278] width 78 height 18
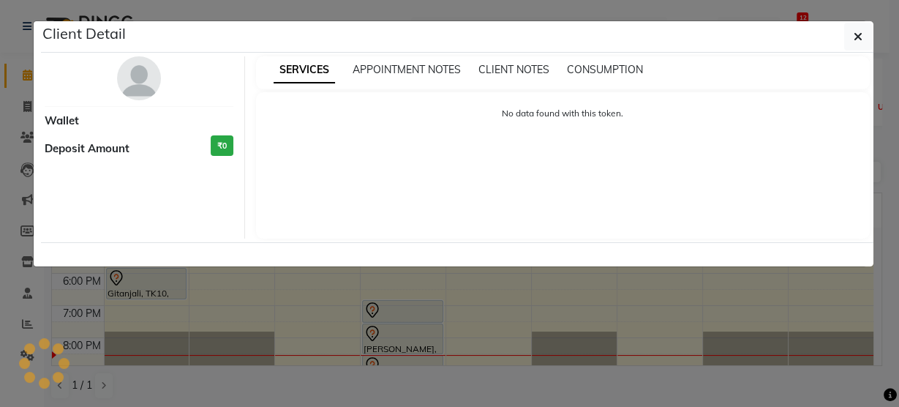
select select "7"
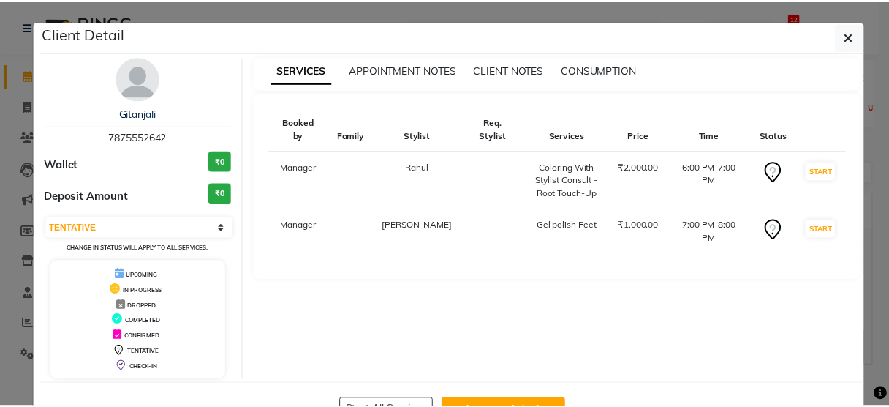
scroll to position [48, 0]
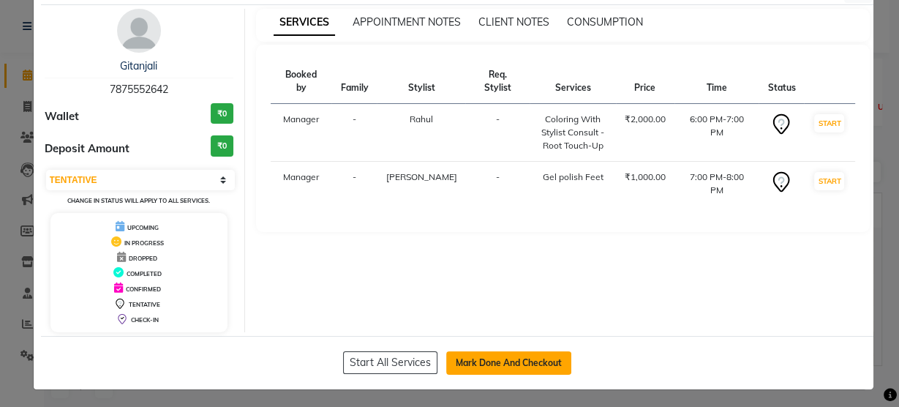
click at [466, 364] on button "Mark Done And Checkout" at bounding box center [508, 362] width 125 height 23
select select "5733"
select select "service"
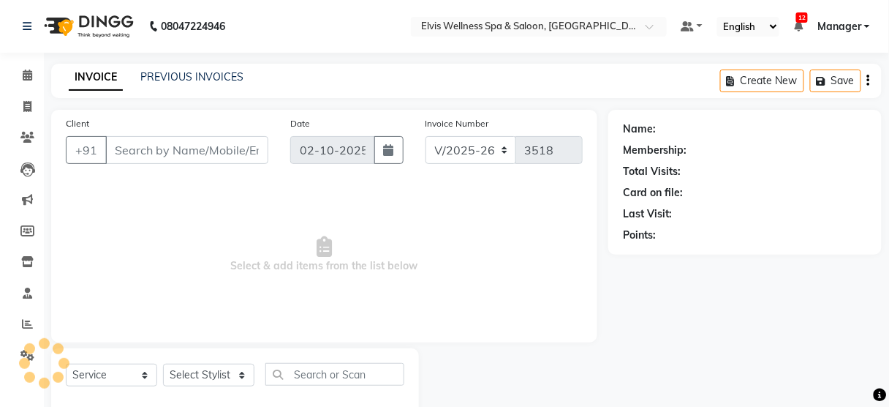
type input "7875552642"
select select "75902"
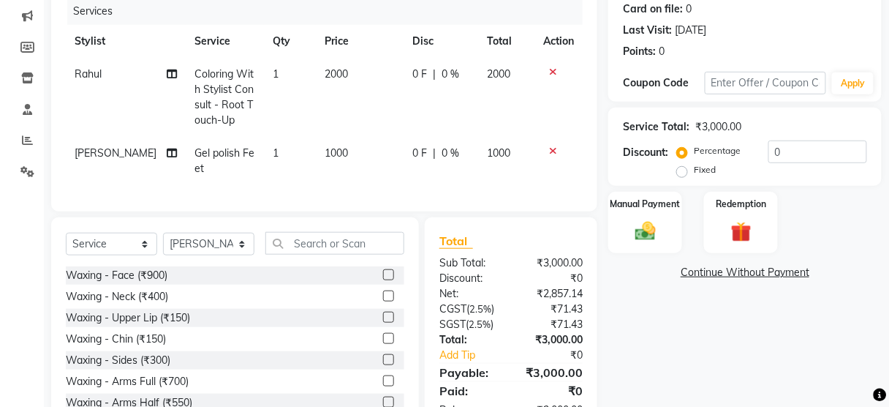
scroll to position [176, 0]
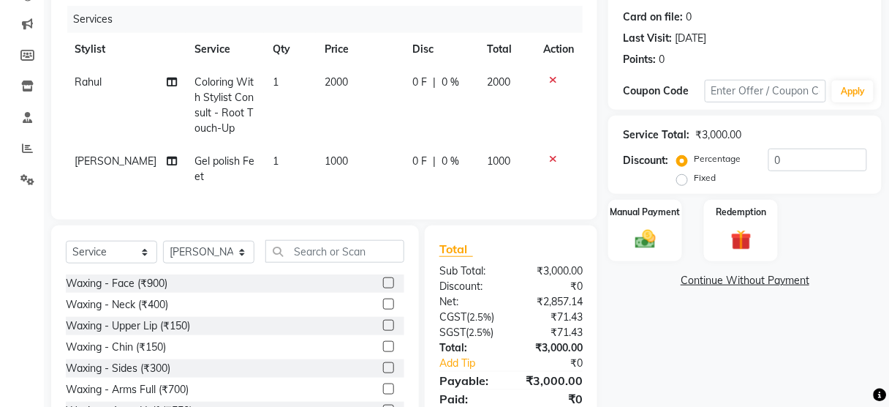
click at [325, 86] on span "2000" at bounding box center [336, 81] width 23 height 13
select select "40552"
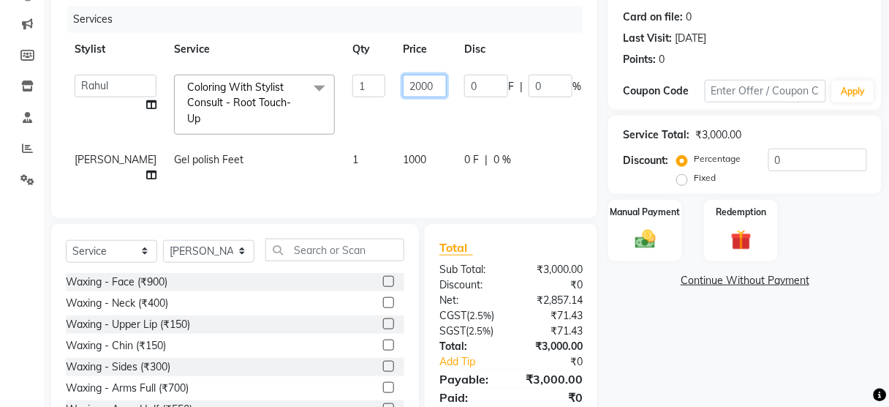
click at [403, 88] on input "2000" at bounding box center [425, 86] width 44 height 23
type input "2500"
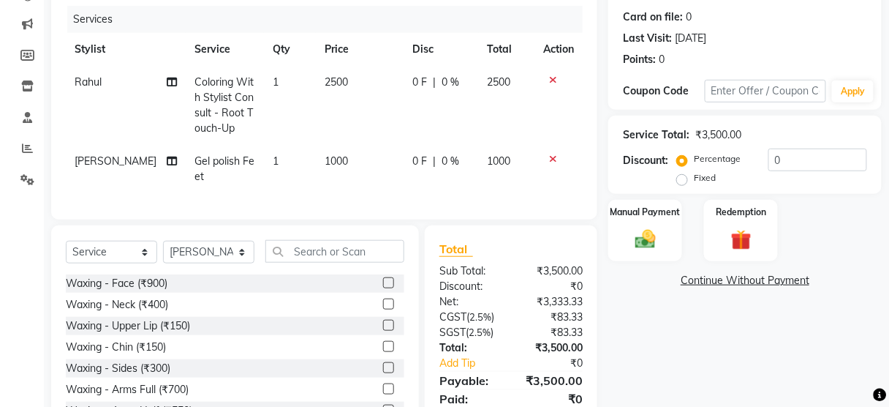
click at [389, 136] on td "2500" at bounding box center [360, 105] width 88 height 79
select select "40552"
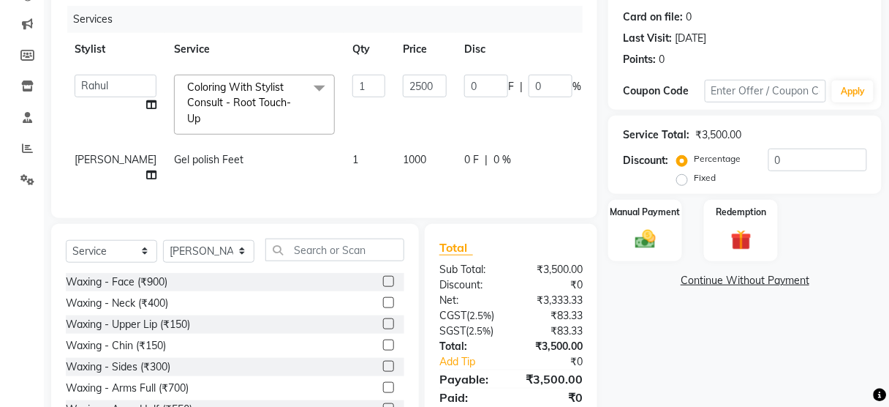
scroll to position [238, 0]
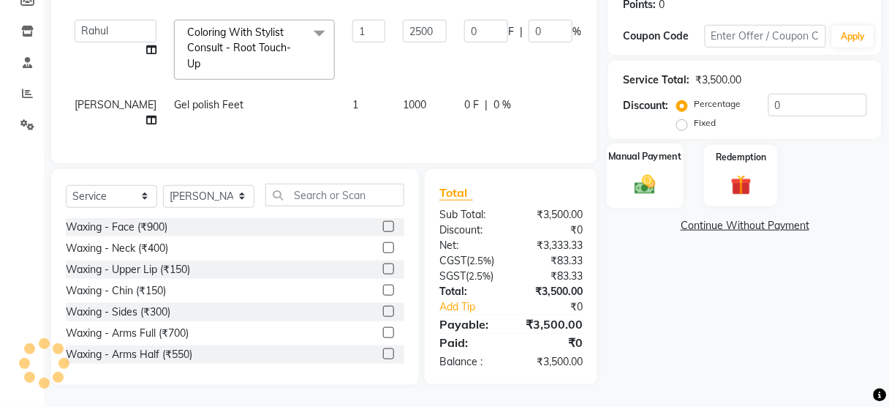
click at [629, 175] on img at bounding box center [645, 184] width 34 height 25
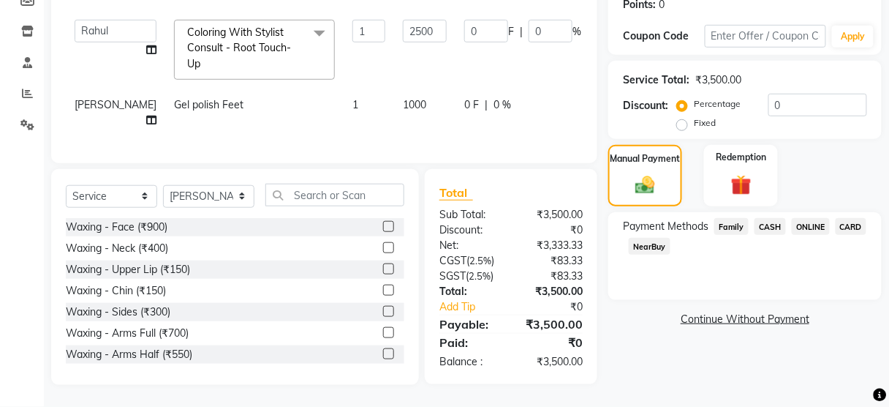
click at [762, 218] on span "CASH" at bounding box center [770, 226] width 31 height 17
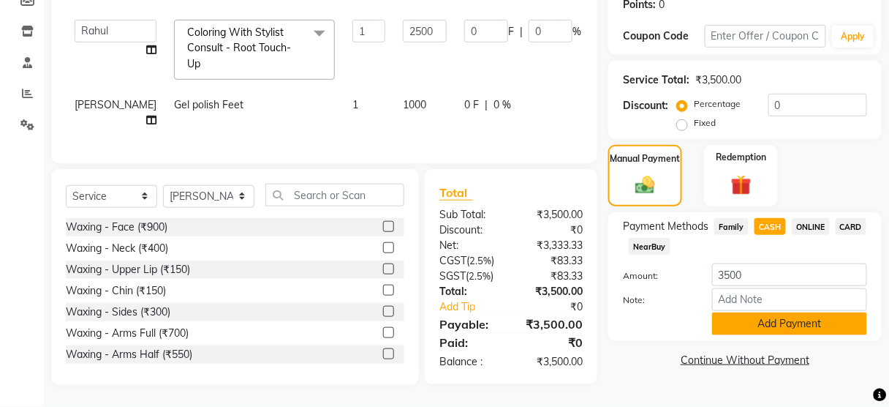
click at [756, 312] on button "Add Payment" at bounding box center [789, 323] width 155 height 23
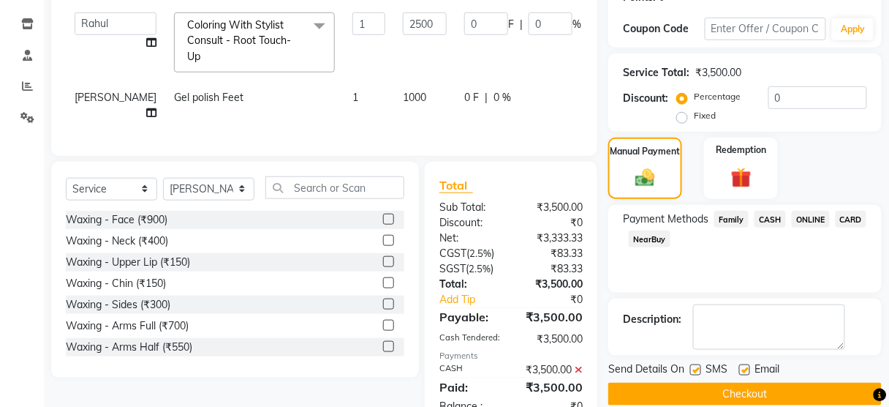
scroll to position [304, 0]
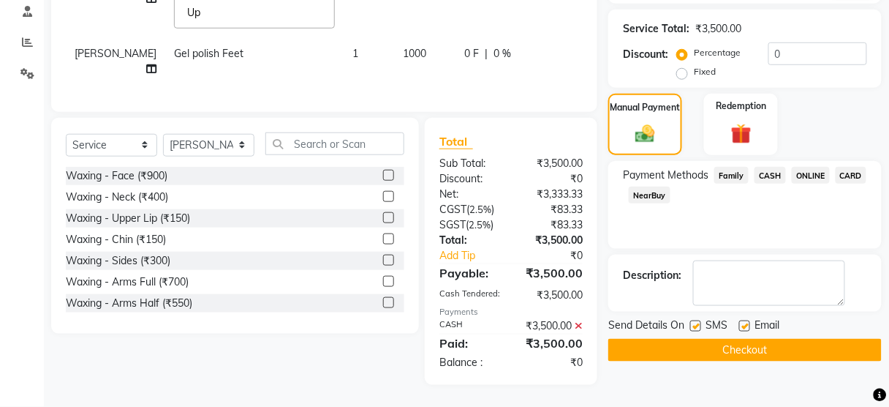
click at [694, 320] on label at bounding box center [695, 325] width 11 height 11
click at [694, 322] on input "checkbox" at bounding box center [695, 327] width 10 height 10
checkbox input "false"
click at [693, 339] on button "Checkout" at bounding box center [746, 350] width 274 height 23
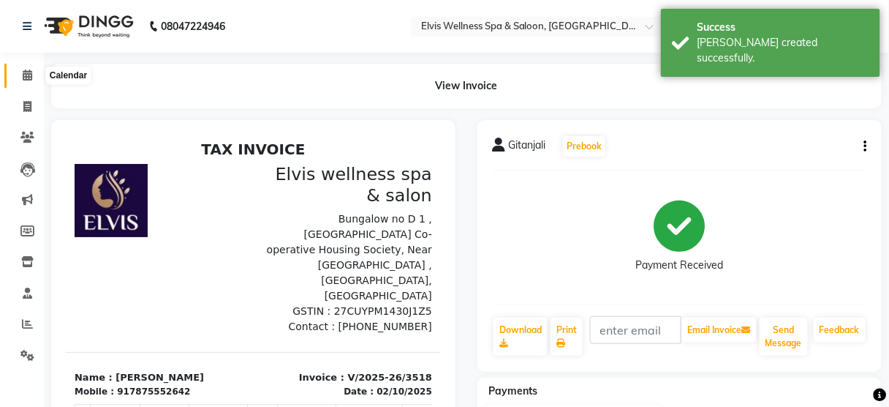
click at [23, 67] on span at bounding box center [28, 75] width 26 height 17
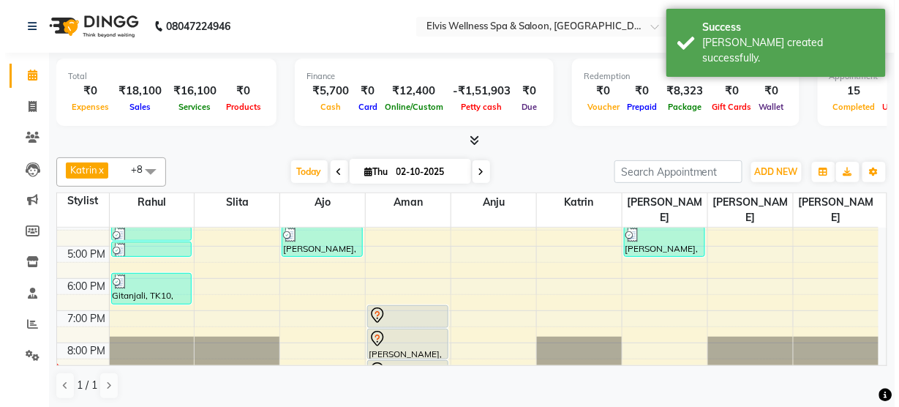
scroll to position [289, 0]
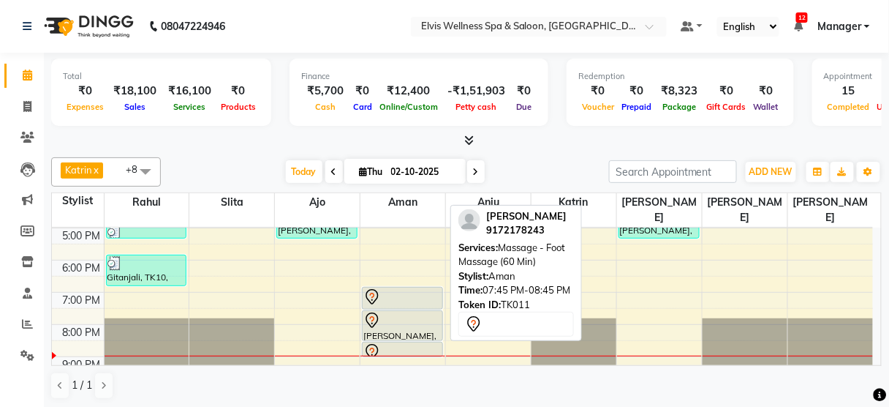
click at [400, 315] on div "[PERSON_NAME], TK11, 07:45 PM-08:45 PM, Massage - Foot Massage (60 Min)" at bounding box center [403, 325] width 80 height 29
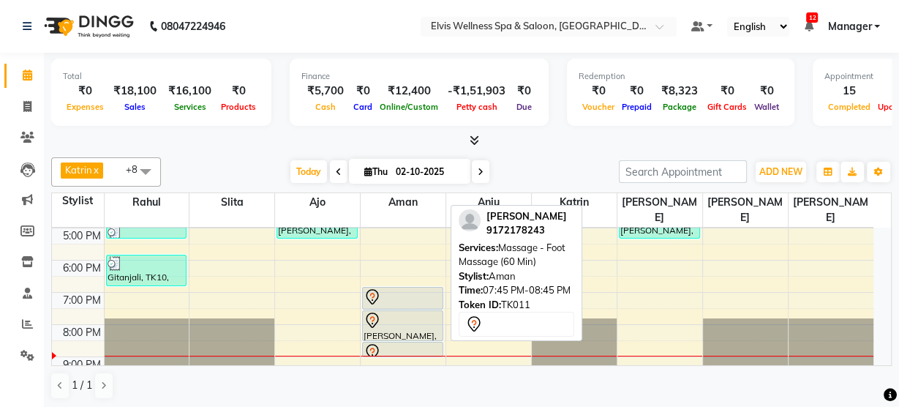
select select "7"
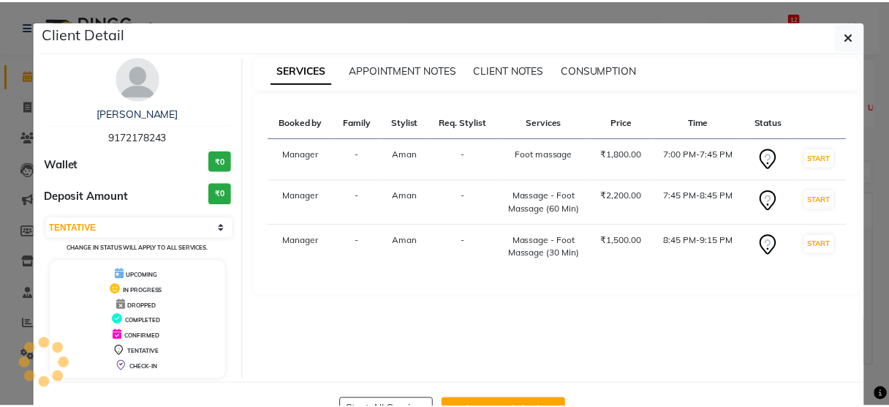
scroll to position [48, 0]
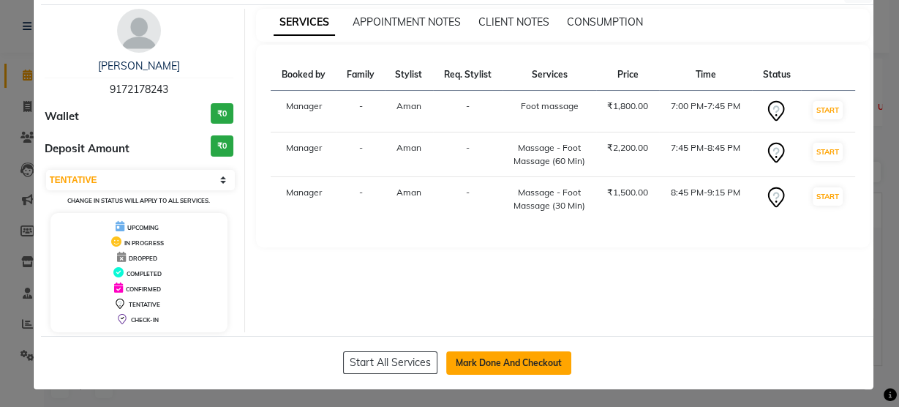
click at [497, 358] on button "Mark Done And Checkout" at bounding box center [508, 362] width 125 height 23
select select "5733"
select select "service"
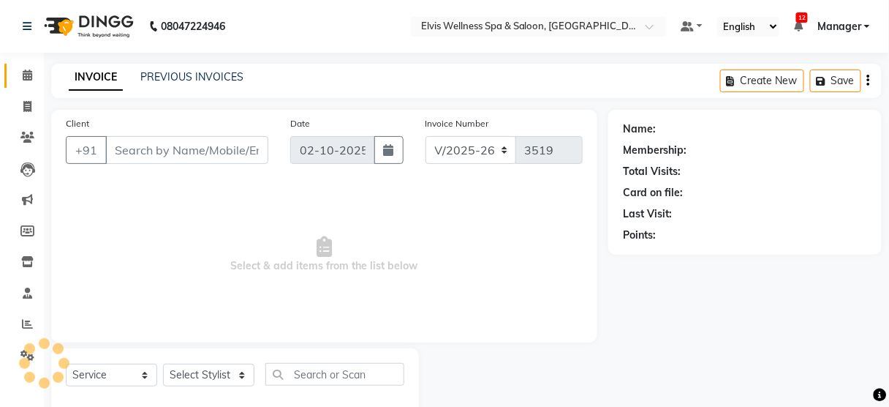
scroll to position [32, 0]
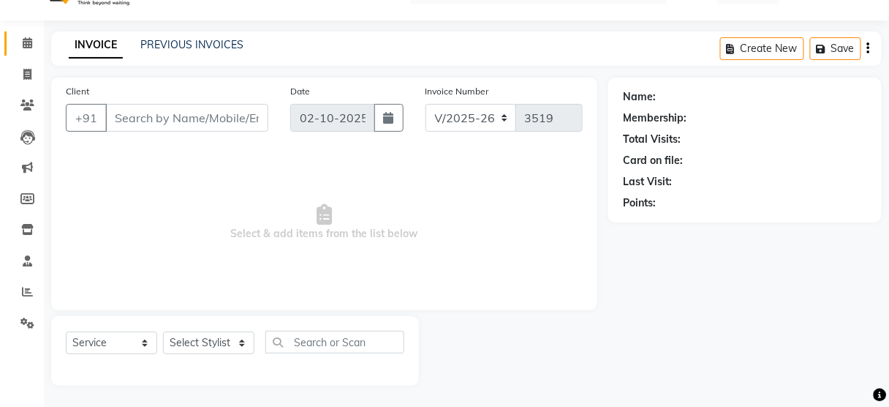
type input "9172178243"
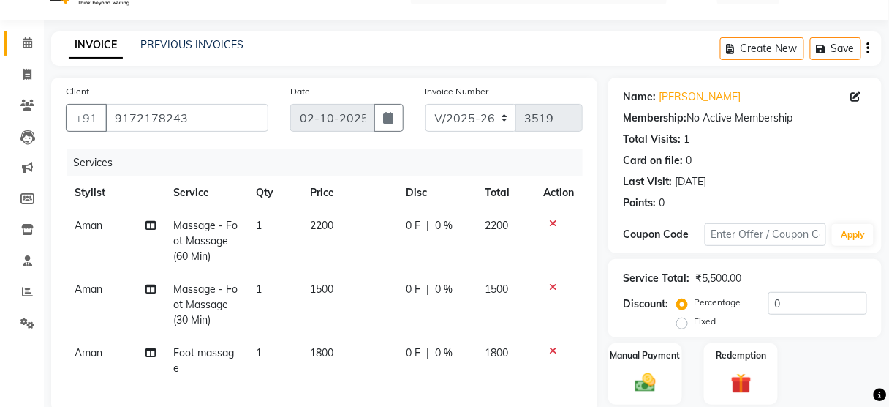
scroll to position [288, 0]
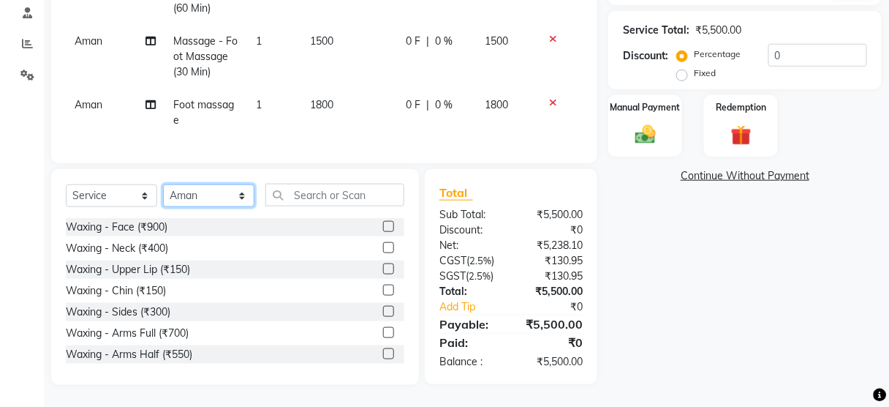
click at [243, 195] on select "Select Stylist [PERSON_NAME] [PERSON_NAME] among [PERSON_NAME] staff Bepeto [PE…" at bounding box center [208, 195] width 91 height 23
select select "75902"
click at [163, 185] on select "Select Stylist [PERSON_NAME] [PERSON_NAME] among [PERSON_NAME] staff Bepeto [PE…" at bounding box center [208, 195] width 91 height 23
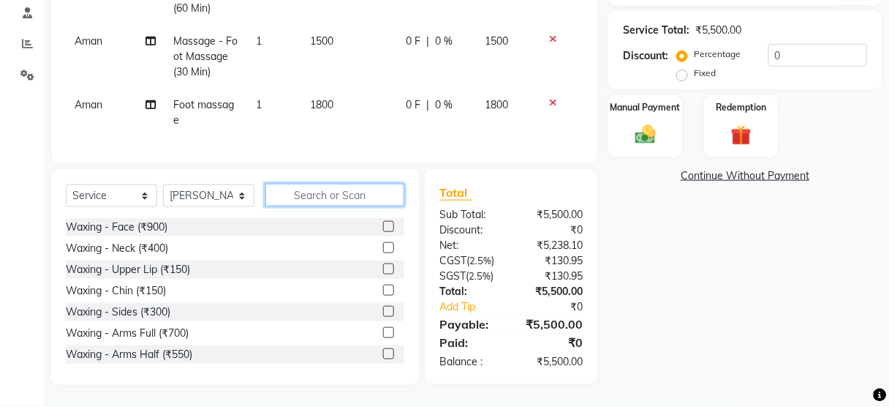
click at [309, 194] on input "text" at bounding box center [334, 195] width 139 height 23
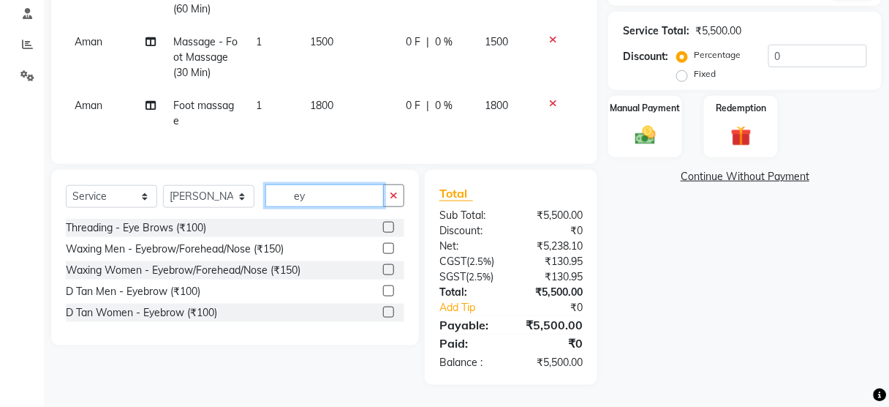
scroll to position [287, 0]
type input "eye"
click at [387, 230] on label at bounding box center [388, 227] width 11 height 11
click at [387, 230] on input "checkbox" at bounding box center [388, 228] width 10 height 10
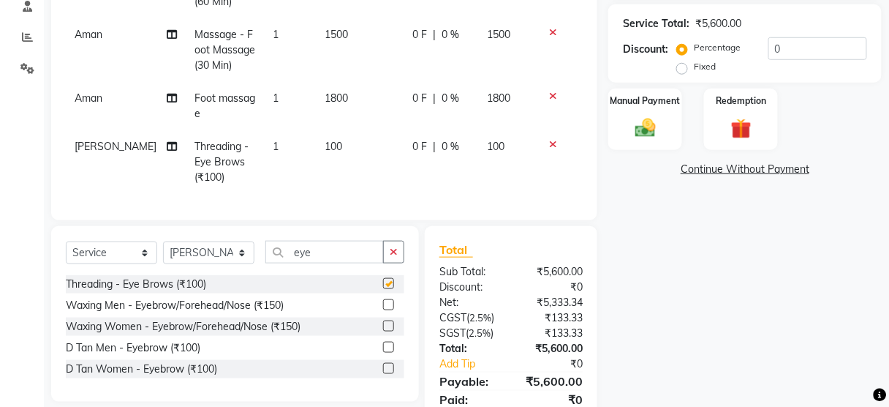
checkbox input "false"
click at [652, 125] on img at bounding box center [645, 128] width 34 height 25
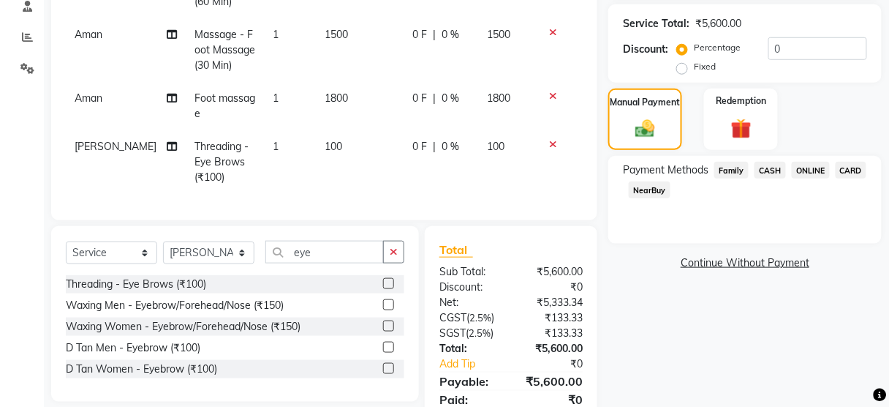
click at [858, 168] on span "CARD" at bounding box center [851, 170] width 31 height 17
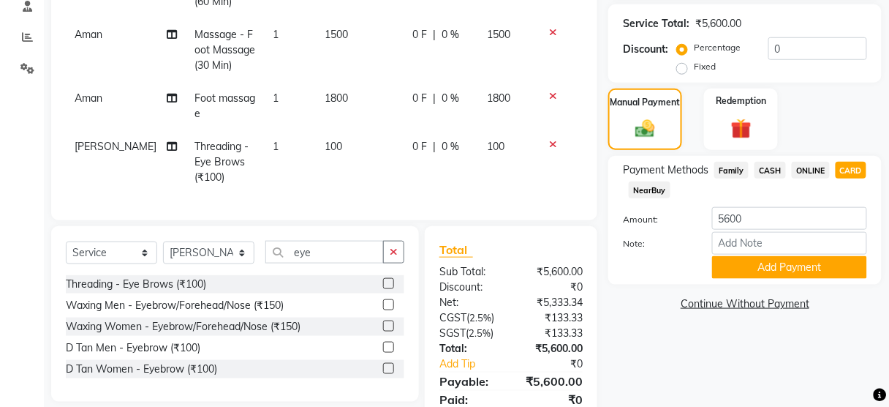
scroll to position [350, 0]
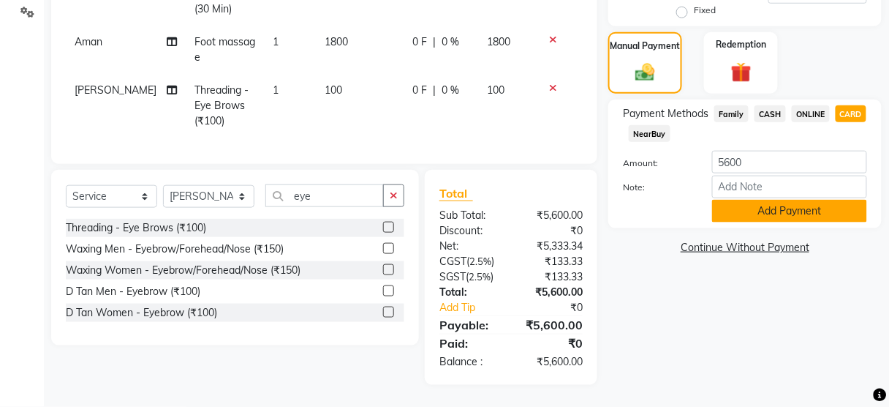
click at [796, 200] on button "Add Payment" at bounding box center [789, 211] width 155 height 23
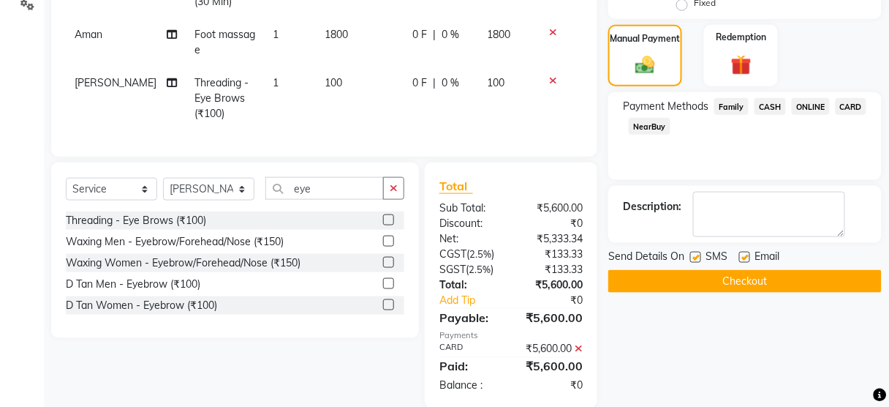
scroll to position [396, 0]
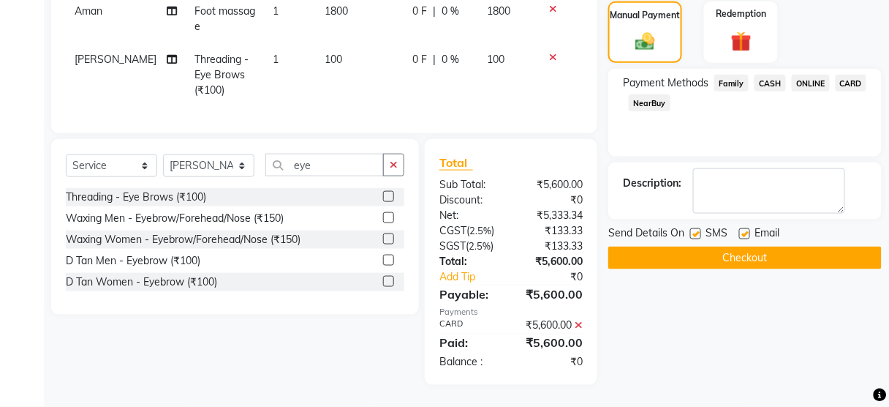
click at [695, 225] on div "SMS" at bounding box center [714, 234] width 49 height 18
click at [696, 228] on label at bounding box center [695, 233] width 11 height 11
click at [696, 230] on input "checkbox" at bounding box center [695, 235] width 10 height 10
checkbox input "false"
click at [698, 246] on button "Checkout" at bounding box center [746, 257] width 274 height 23
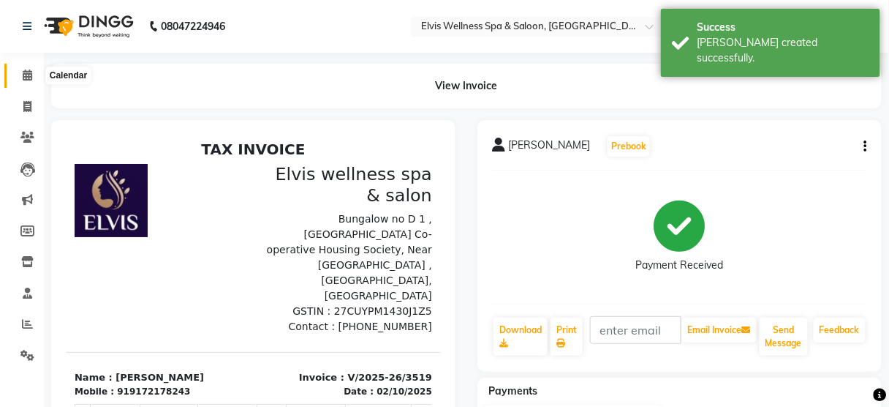
click at [20, 70] on span at bounding box center [28, 75] width 26 height 17
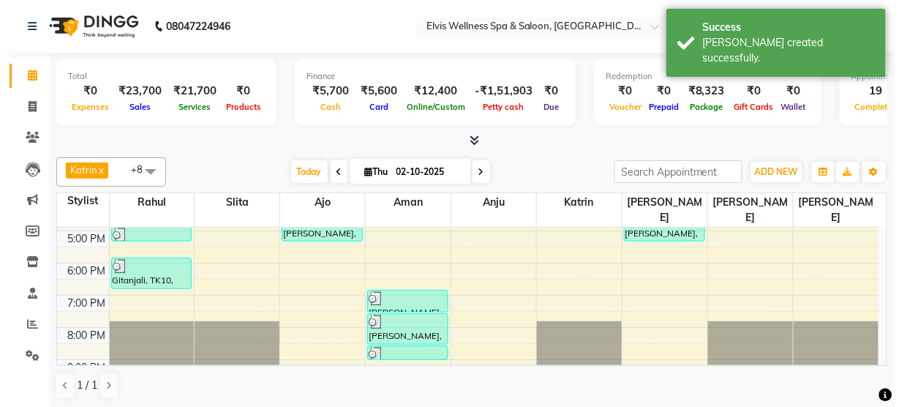
scroll to position [289, 0]
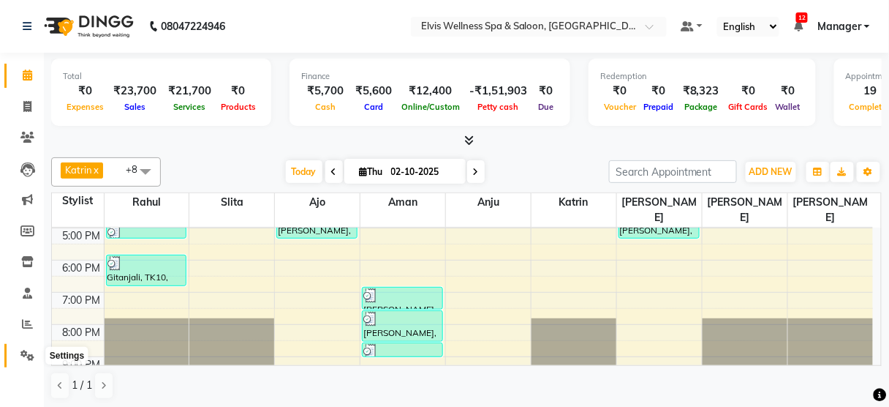
click at [24, 350] on icon at bounding box center [27, 355] width 14 height 11
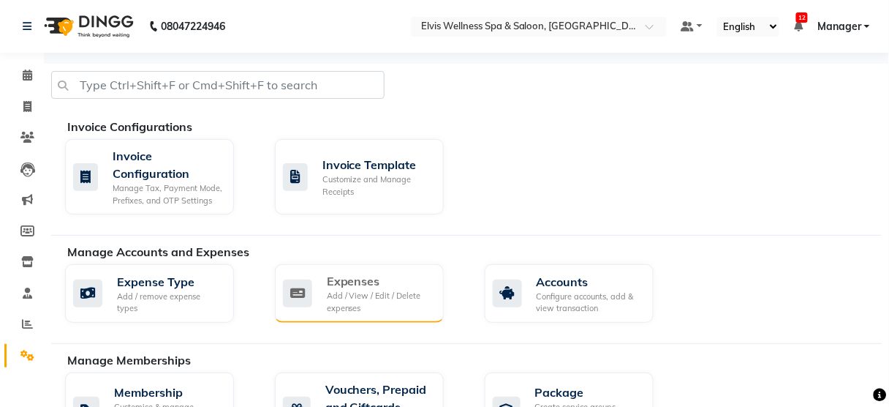
click at [323, 281] on div "Expenses Add / View / Edit / Delete expenses" at bounding box center [357, 293] width 149 height 42
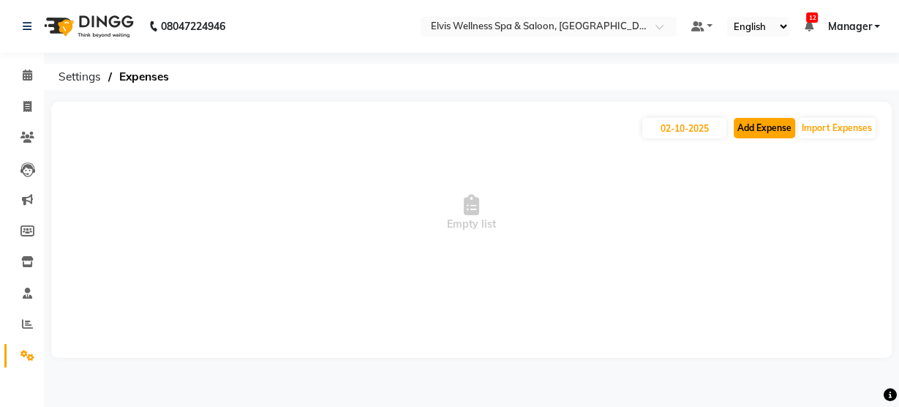
click at [750, 129] on button "Add Expense" at bounding box center [764, 128] width 61 height 20
select select "1"
select select "4688"
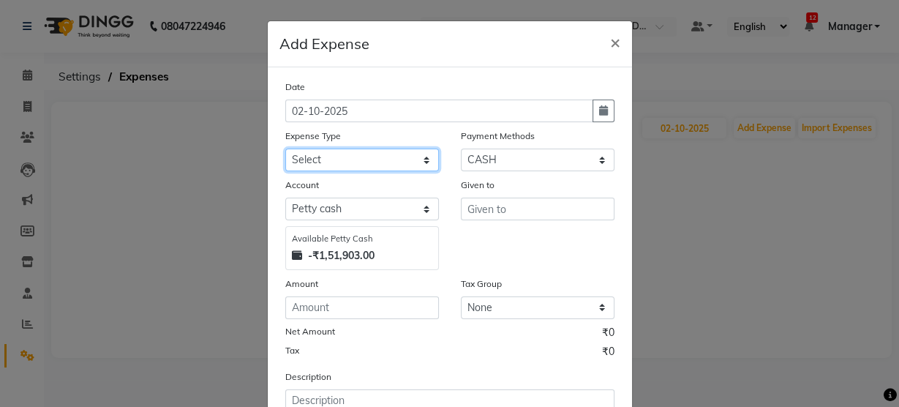
click at [412, 156] on select "Select Advance Salary [PERSON_NAME] Carpainter Amma Bungalow Rent Cash Deposite…" at bounding box center [362, 159] width 154 height 23
select select "8133"
click at [285, 148] on select "Select Advance Salary [PERSON_NAME] Carpainter Amma Bungalow Rent Cash Deposite…" at bounding box center [362, 159] width 154 height 23
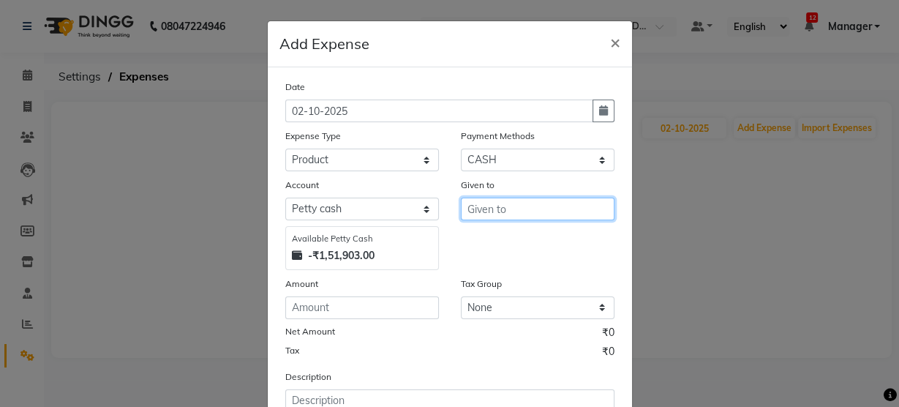
click at [515, 206] on input "text" at bounding box center [538, 208] width 154 height 23
type input "[PERSON_NAME]"
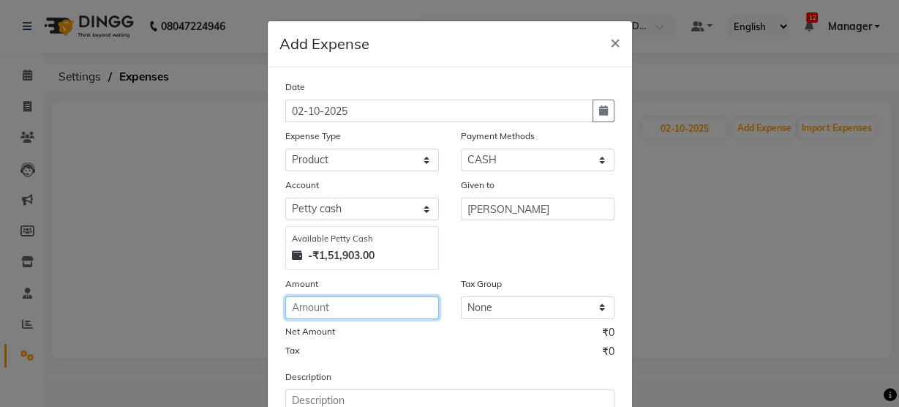
click at [413, 296] on input "number" at bounding box center [362, 307] width 154 height 23
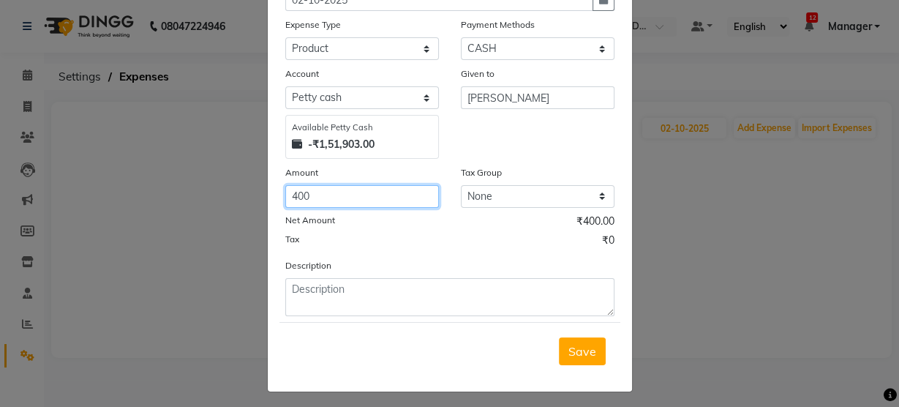
scroll to position [109, 0]
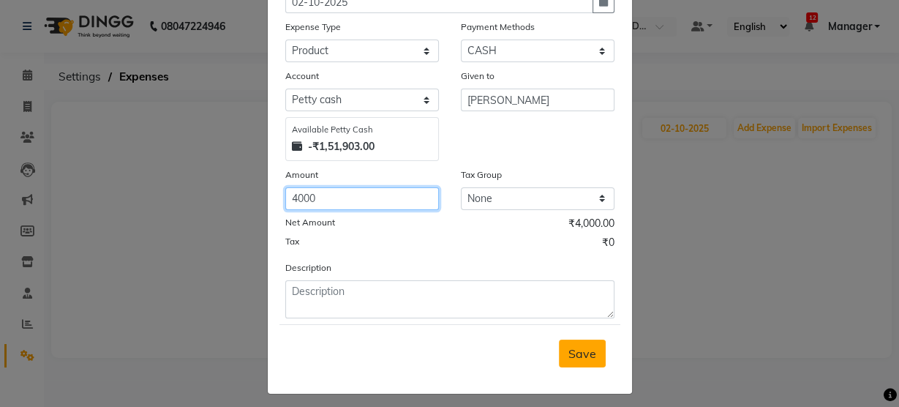
type input "4000"
click at [592, 358] on button "Save" at bounding box center [582, 353] width 47 height 28
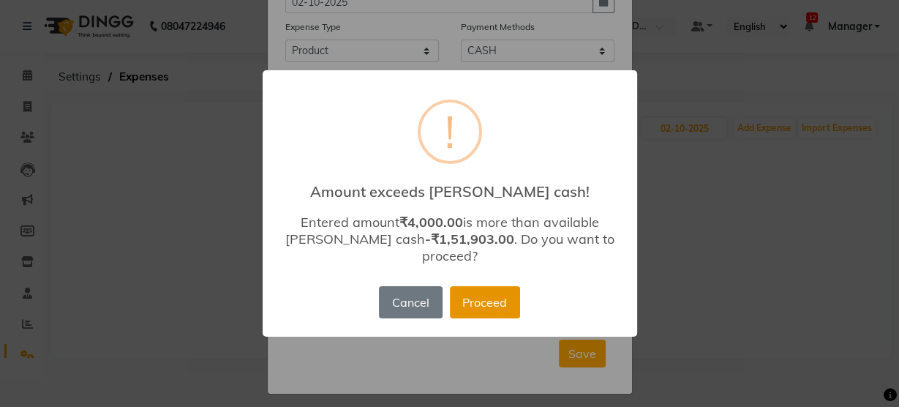
click at [501, 297] on button "Proceed" at bounding box center [485, 302] width 70 height 32
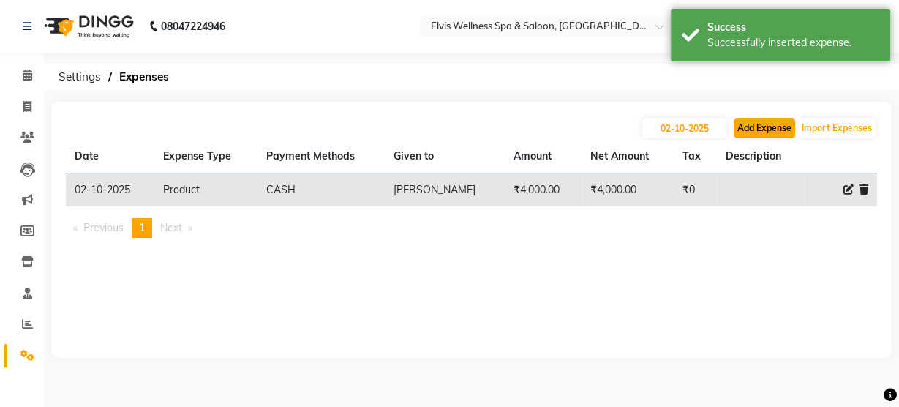
click at [759, 120] on button "Add Expense" at bounding box center [764, 128] width 61 height 20
select select "1"
select select "4688"
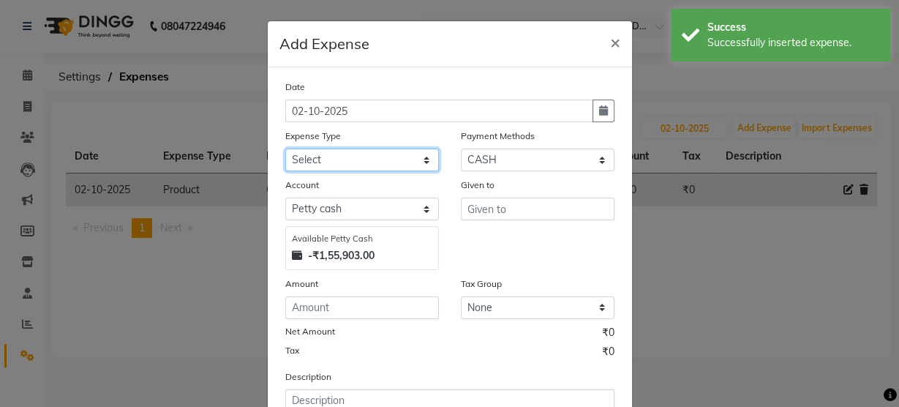
click at [331, 163] on select "Select Advance Salary [PERSON_NAME] Carpainter Amma Bungalow Rent Cash Deposite…" at bounding box center [362, 159] width 154 height 23
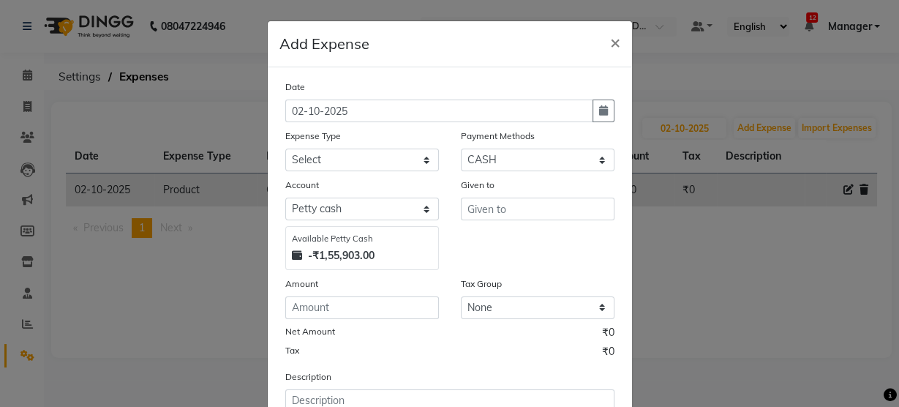
click at [186, 250] on ngb-modal-window "Add Expense × Date [DATE] Expense Type Select Advance Salary [PERSON_NAME] Carp…" at bounding box center [449, 203] width 899 height 407
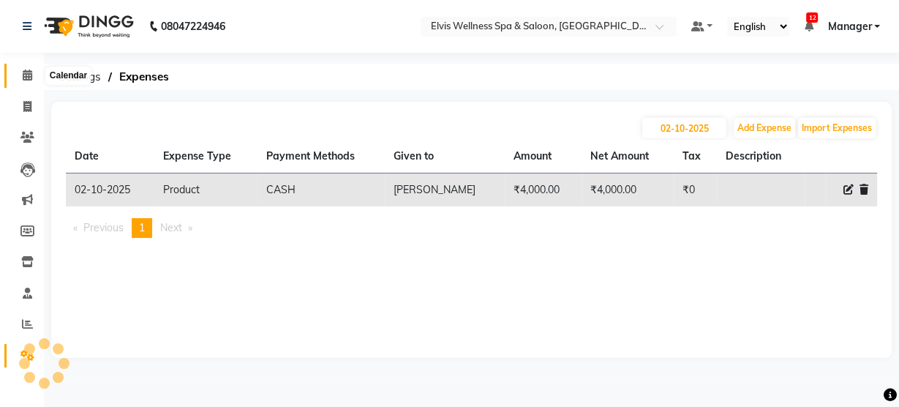
click at [32, 75] on span at bounding box center [28, 75] width 26 height 17
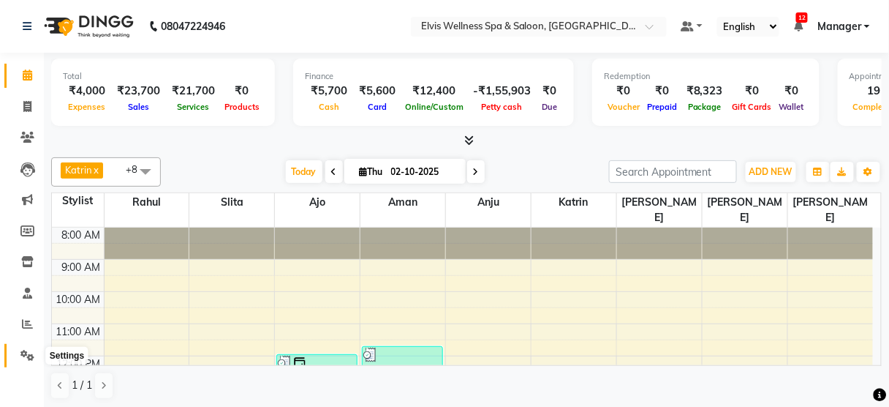
click at [22, 350] on icon at bounding box center [27, 355] width 14 height 11
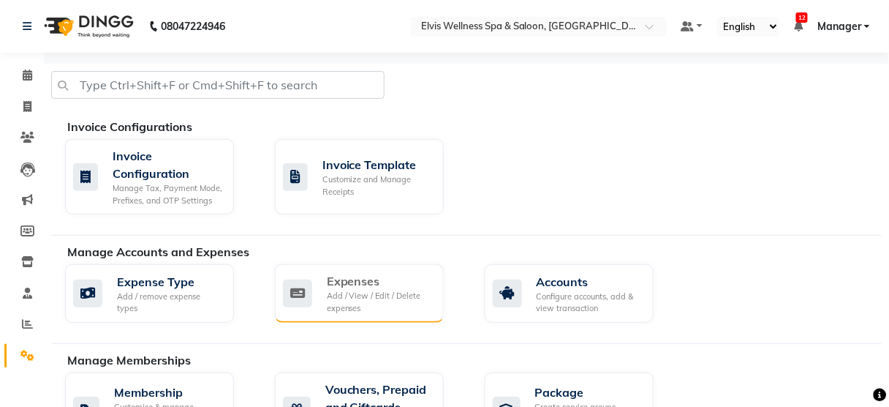
click at [397, 295] on div "Add / View / Edit / Delete expenses" at bounding box center [379, 302] width 105 height 24
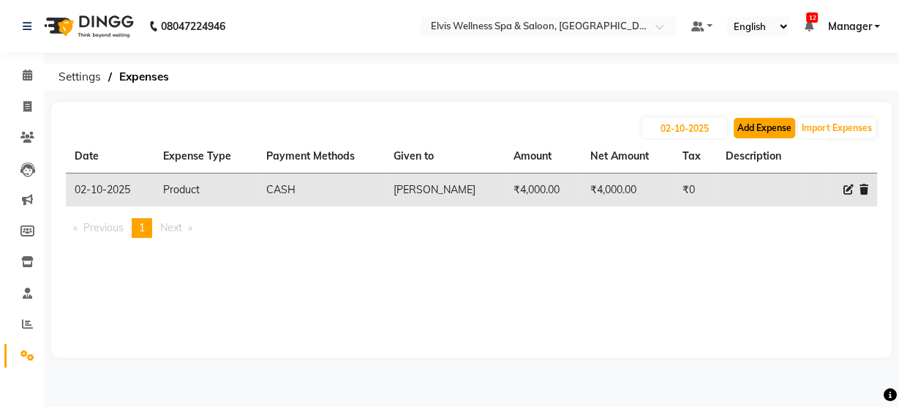
click at [749, 122] on button "Add Expense" at bounding box center [764, 128] width 61 height 20
select select "1"
select select "4688"
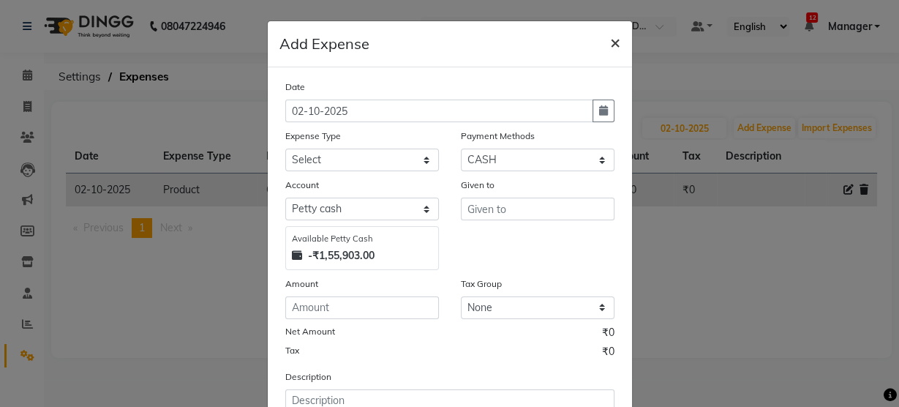
click at [611, 34] on span "×" at bounding box center [615, 42] width 10 height 22
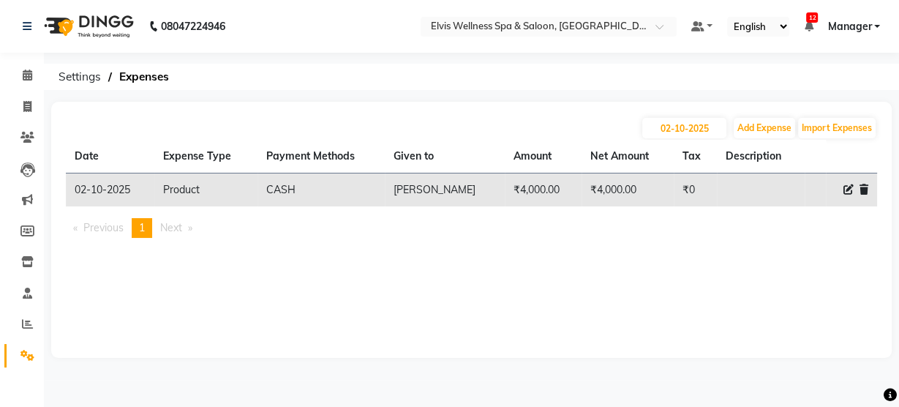
click at [845, 189] on icon at bounding box center [848, 189] width 10 height 10
select select "8133"
select select "1"
select select "4688"
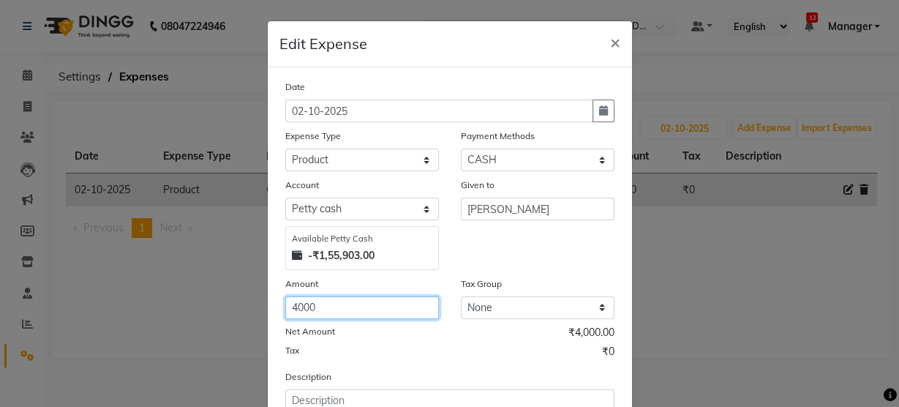
click at [404, 305] on input "4000" at bounding box center [362, 307] width 154 height 23
type input "4"
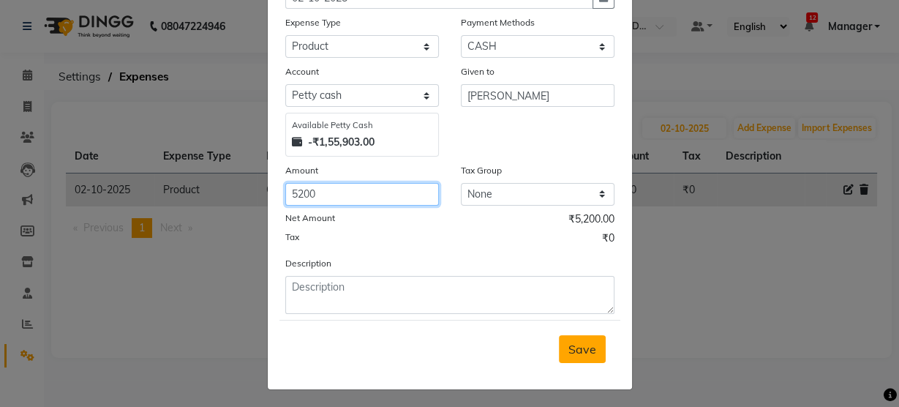
type input "5200"
click at [584, 355] on button "Save" at bounding box center [582, 349] width 47 height 28
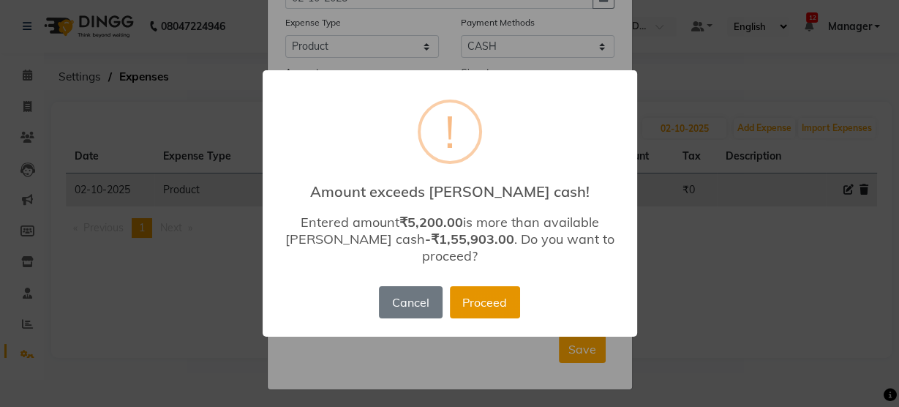
click at [500, 303] on button "Proceed" at bounding box center [485, 302] width 70 height 32
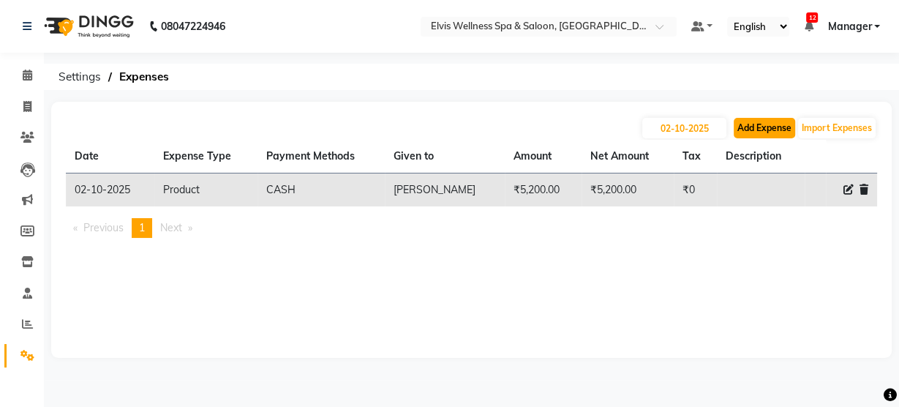
click at [767, 131] on button "Add Expense" at bounding box center [764, 128] width 61 height 20
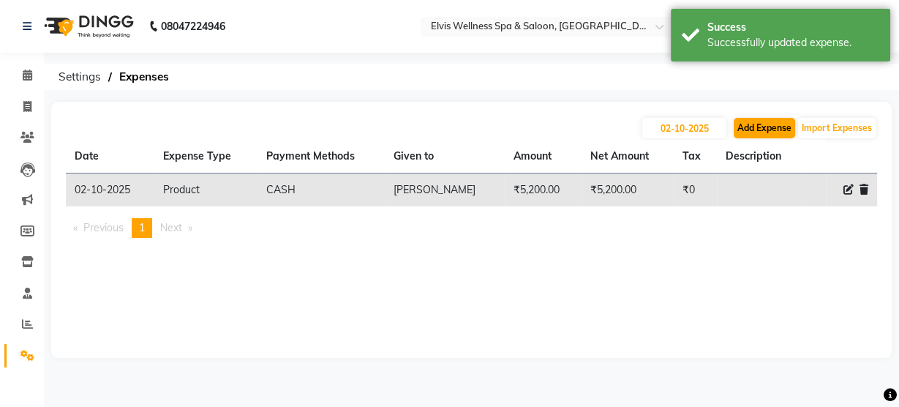
select select "1"
select select "4688"
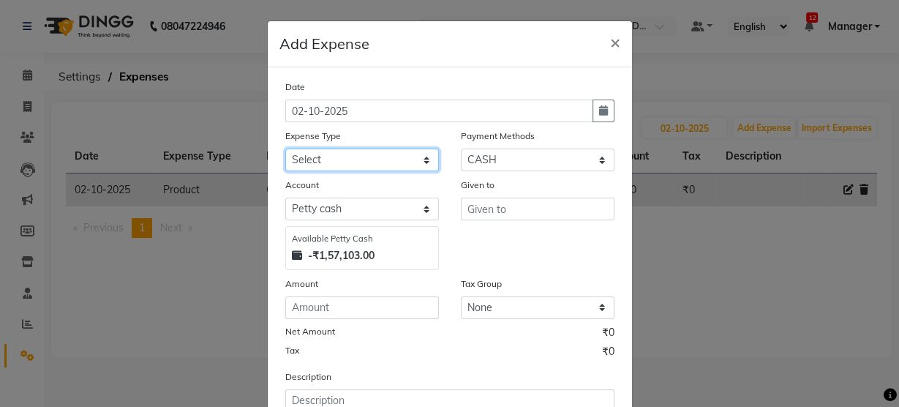
click at [390, 161] on select "Select Advance Salary [PERSON_NAME] Carpainter Amma Bungalow Rent Cash Deposite…" at bounding box center [362, 159] width 154 height 23
select select "8154"
click at [285, 148] on select "Select Advance Salary [PERSON_NAME] Carpainter Amma Bungalow Rent Cash Deposite…" at bounding box center [362, 159] width 154 height 23
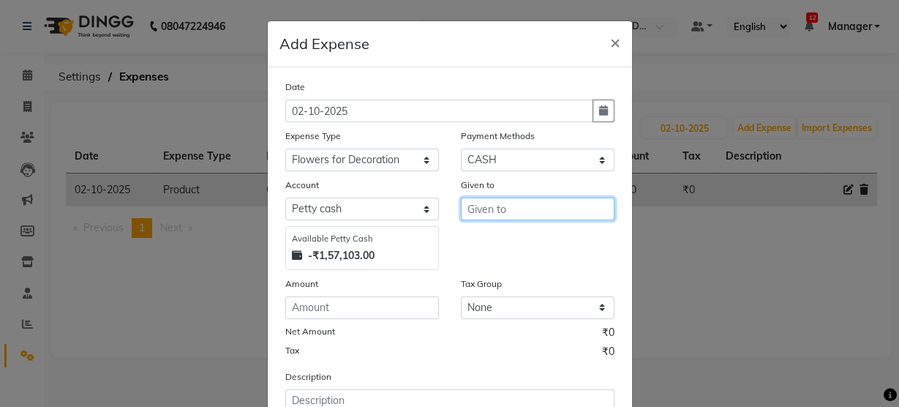
click at [502, 201] on input "text" at bounding box center [538, 208] width 154 height 23
type input "monthly flower"
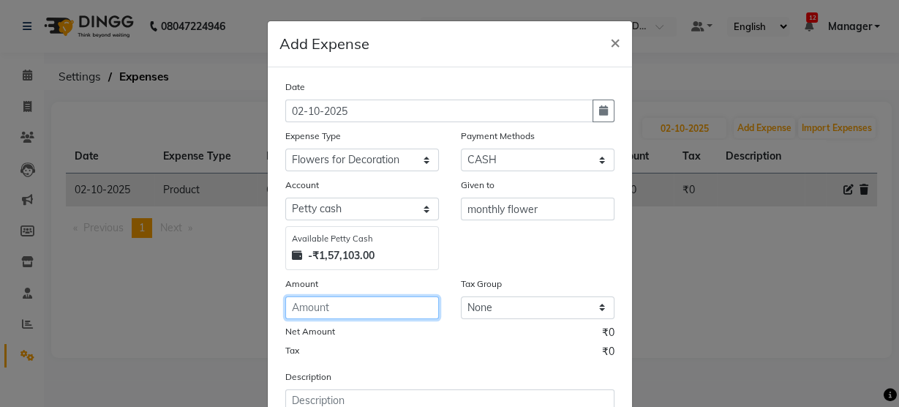
click at [377, 310] on input "number" at bounding box center [362, 307] width 154 height 23
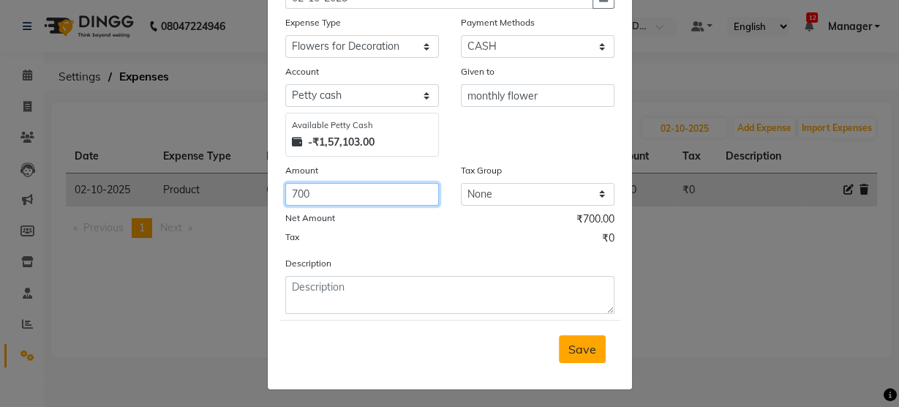
type input "700"
click at [584, 342] on span "Save" at bounding box center [582, 349] width 28 height 15
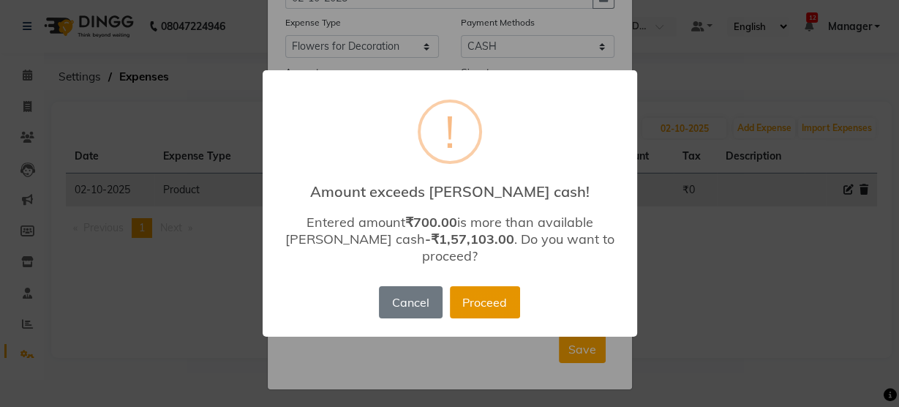
click at [487, 295] on button "Proceed" at bounding box center [485, 302] width 70 height 32
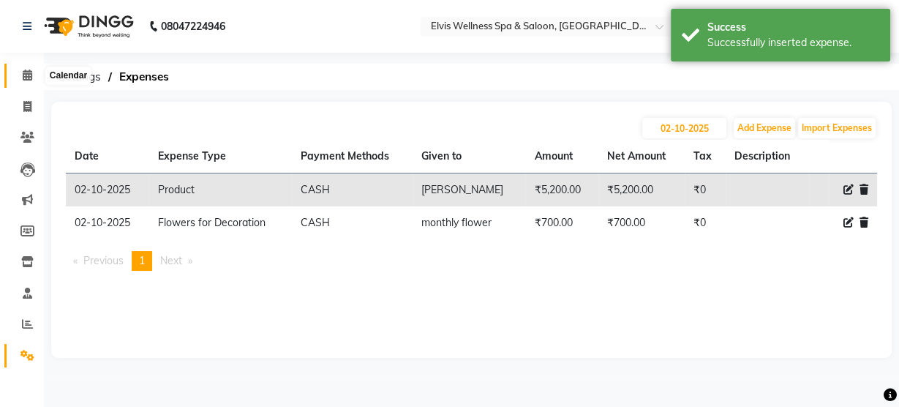
click at [24, 82] on span at bounding box center [28, 75] width 26 height 17
